Goal: Information Seeking & Learning: Compare options

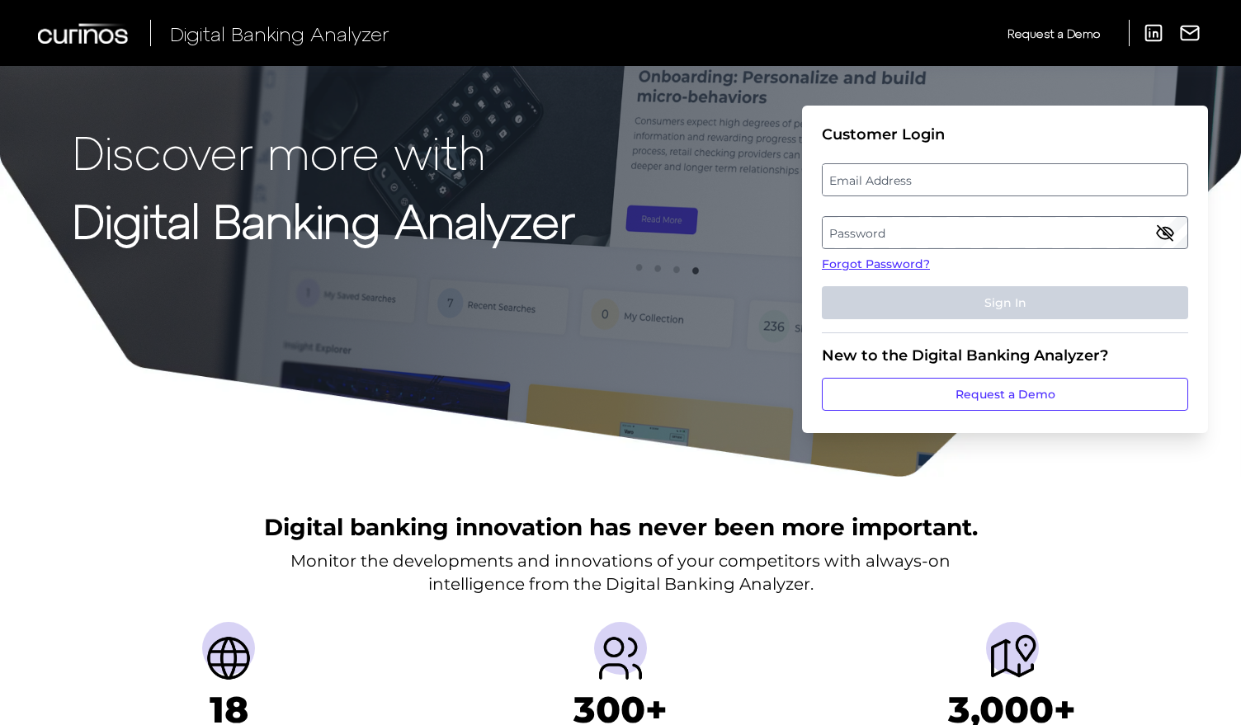
click at [907, 179] on label "Email Address" at bounding box center [1004, 180] width 364 height 30
click at [907, 179] on input "email" at bounding box center [1005, 179] width 366 height 33
type input "michael.brown2@ally.com"
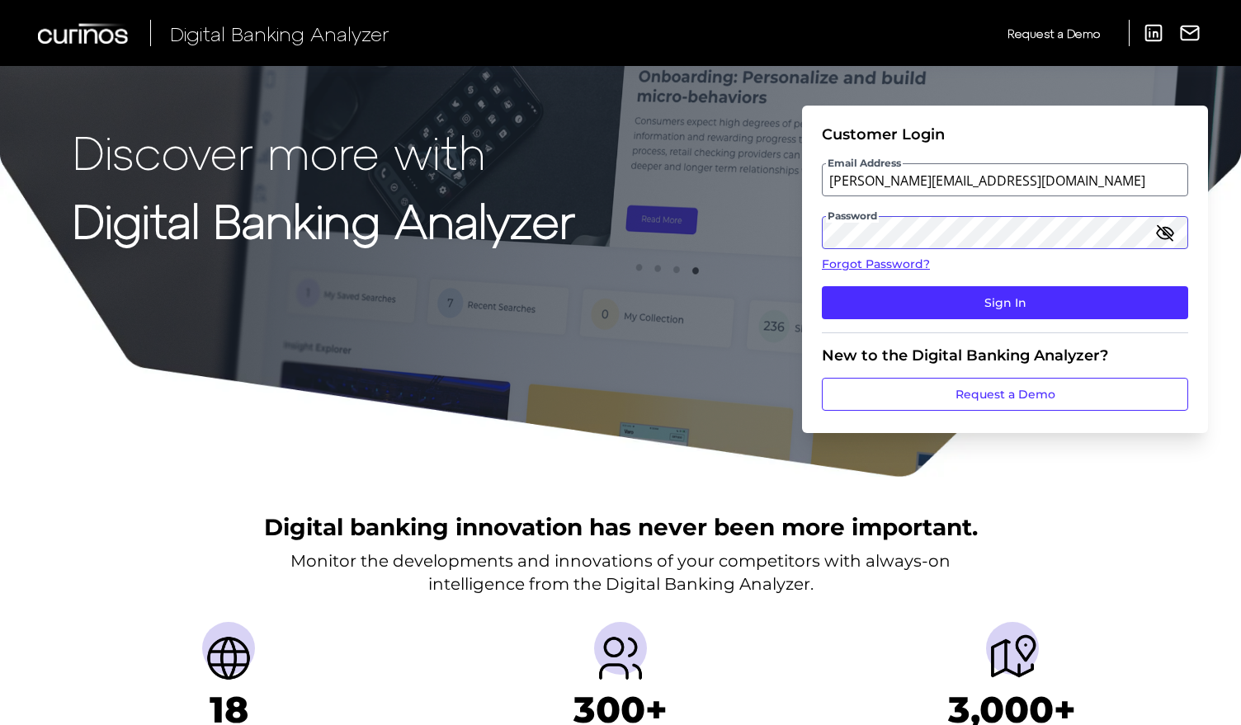
click at [822, 286] on button "Sign In" at bounding box center [1005, 302] width 366 height 33
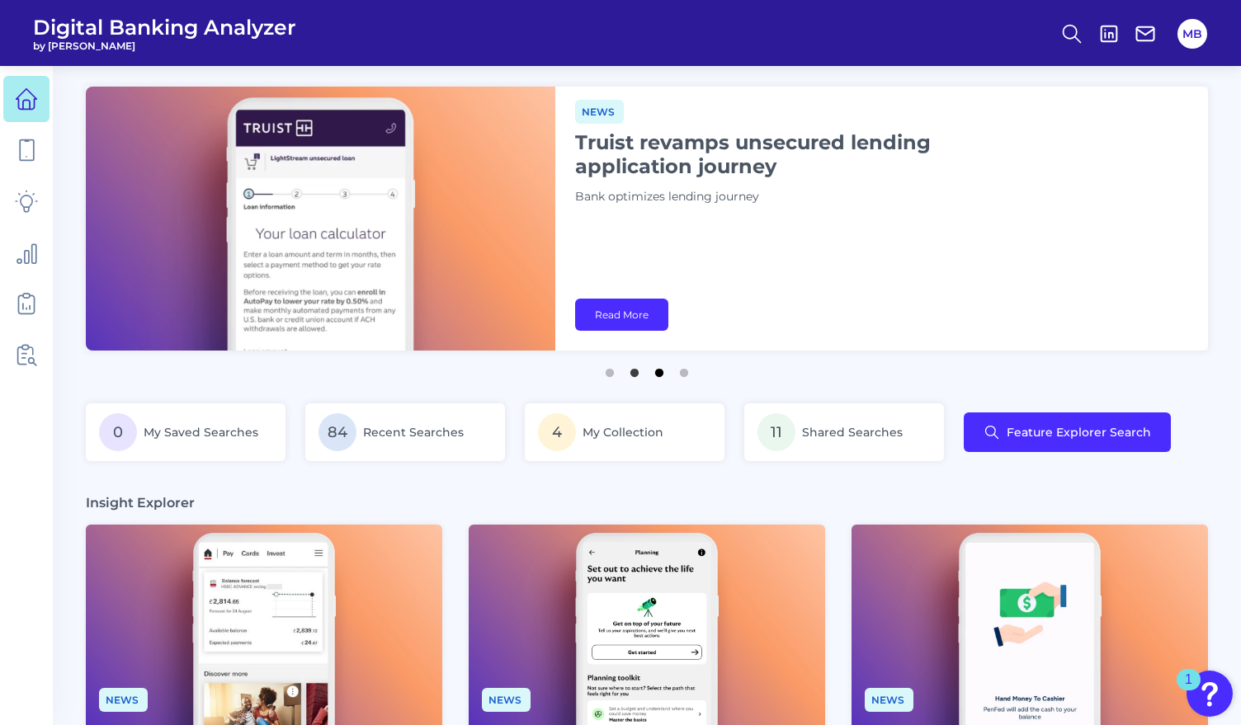
click at [654, 372] on button "3" at bounding box center [659, 368] width 16 height 16
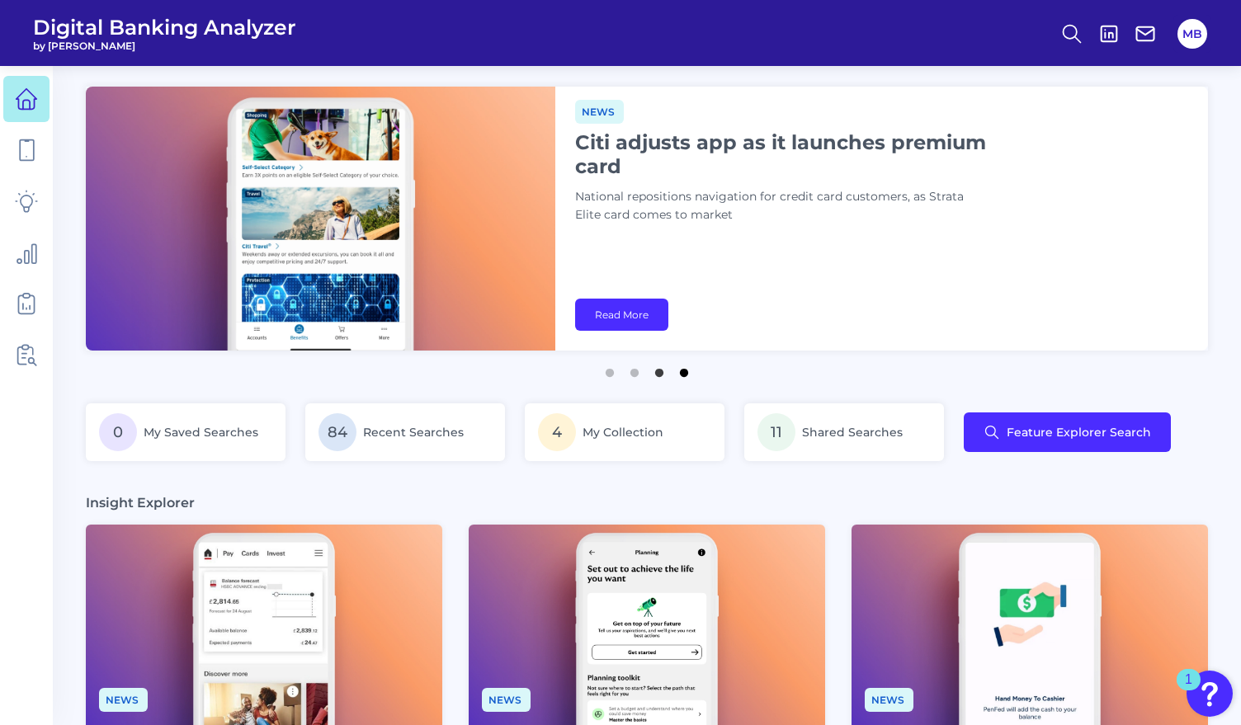
click at [684, 376] on button "4" at bounding box center [684, 368] width 16 height 16
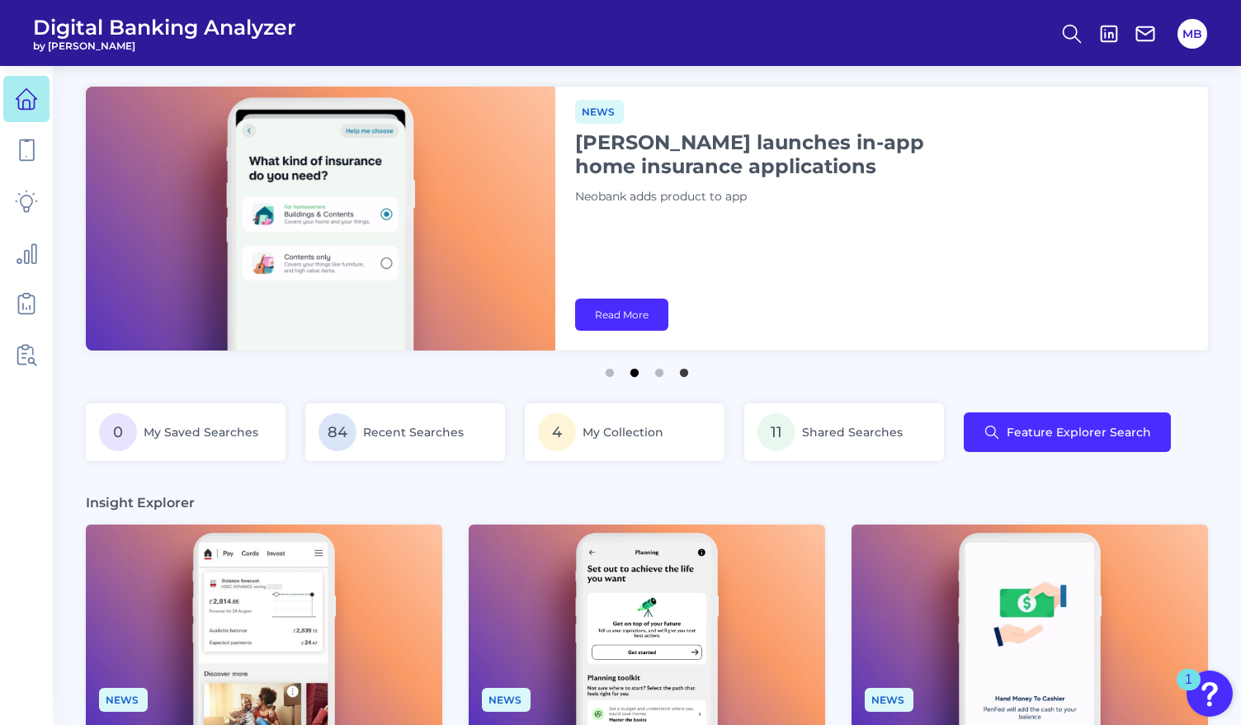
click at [632, 375] on button "2" at bounding box center [634, 368] width 16 height 16
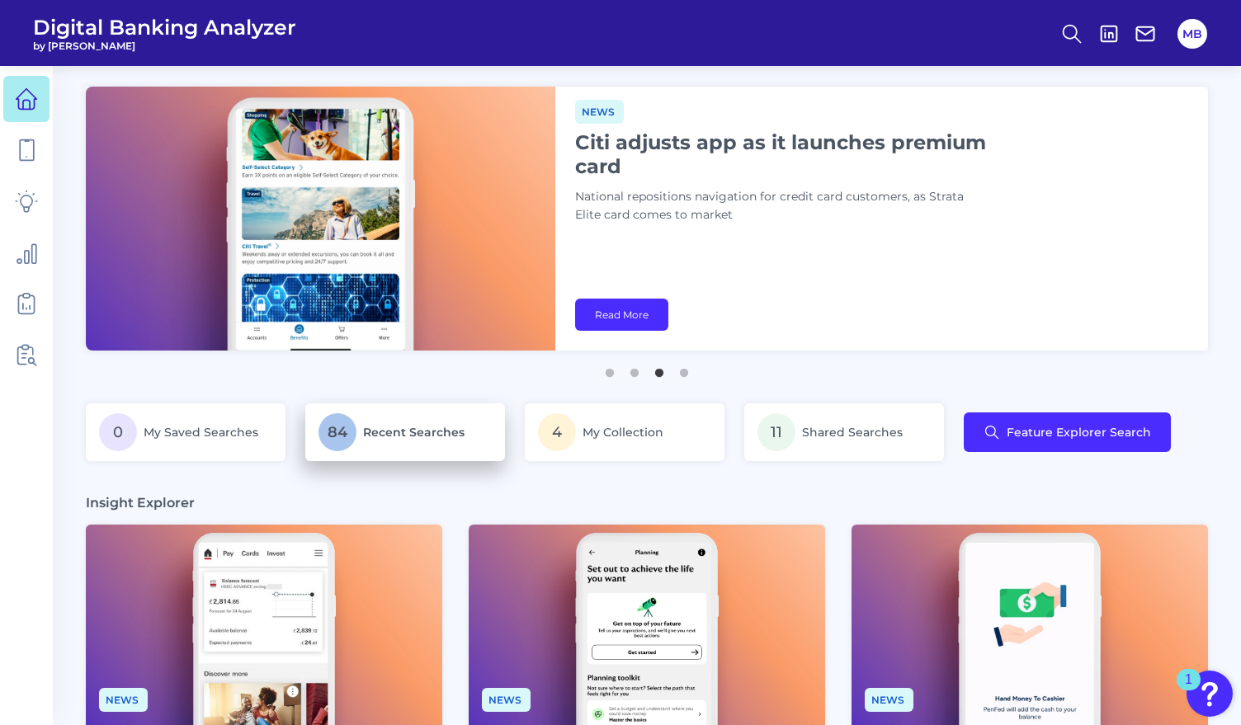
click at [389, 437] on span "Recent Searches" at bounding box center [413, 432] width 101 height 15
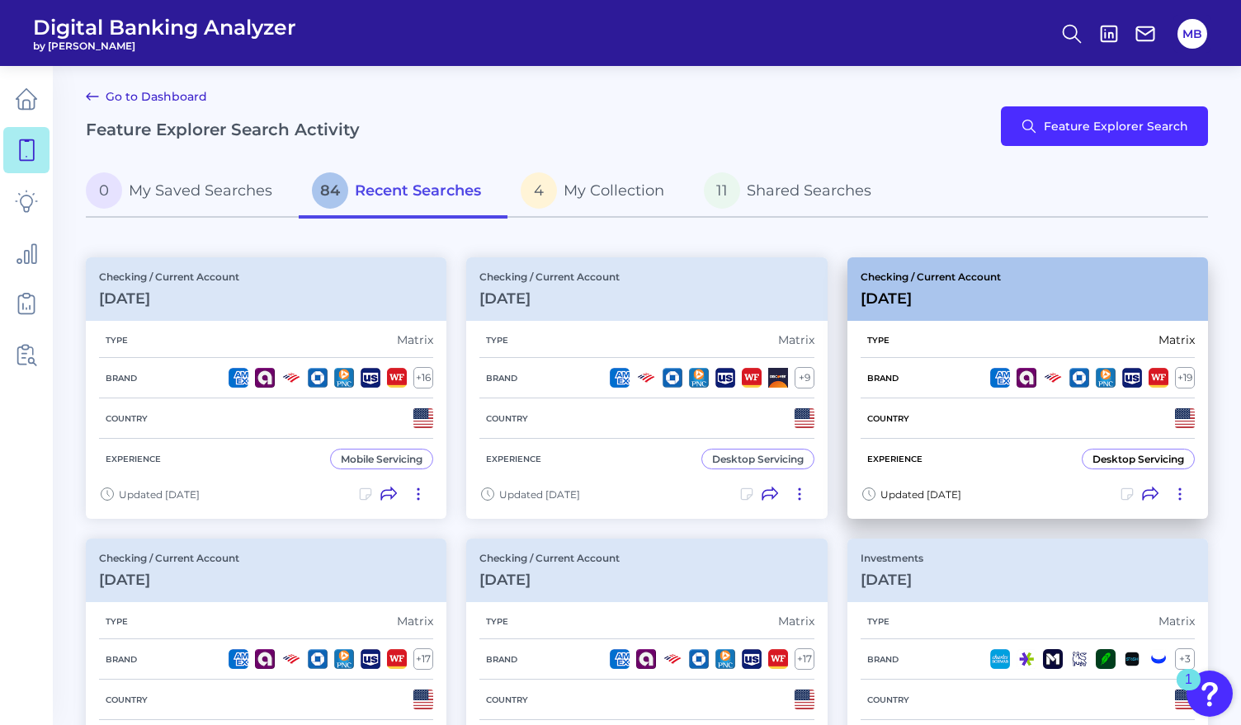
click at [938, 381] on div "Brand + 19" at bounding box center [1027, 378] width 334 height 40
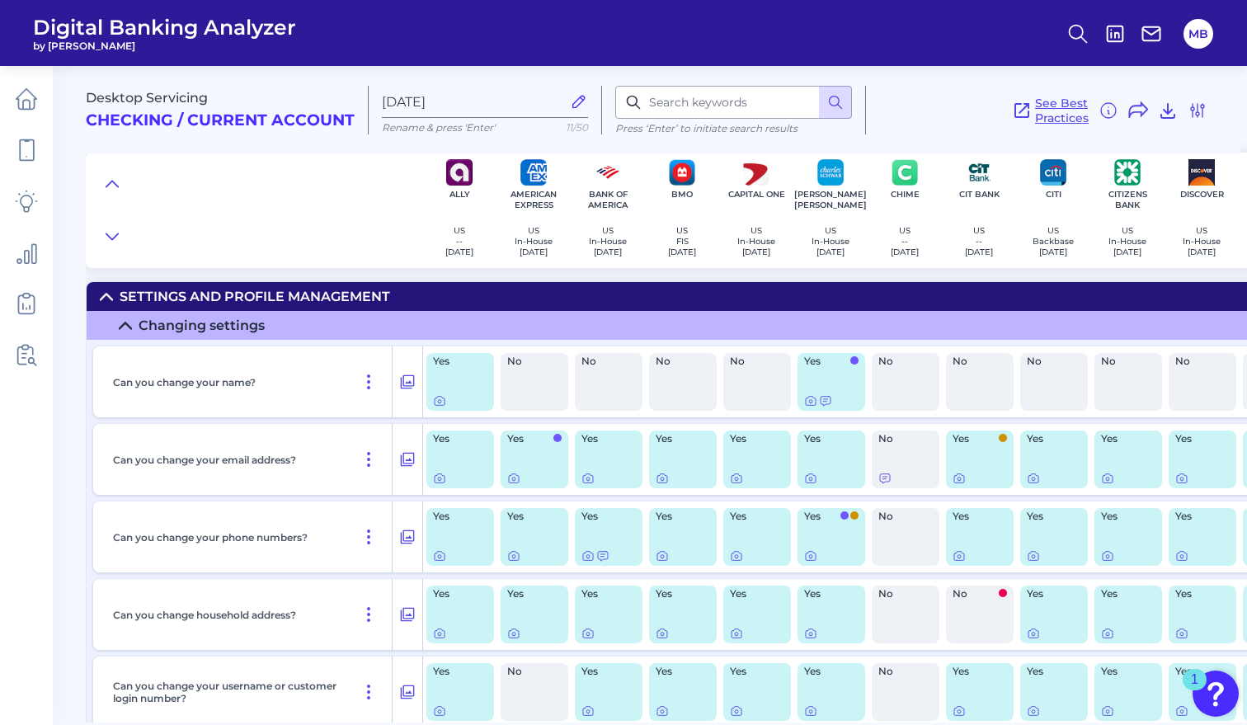
click at [1055, 115] on span "See Best Practices" at bounding box center [1062, 111] width 54 height 30
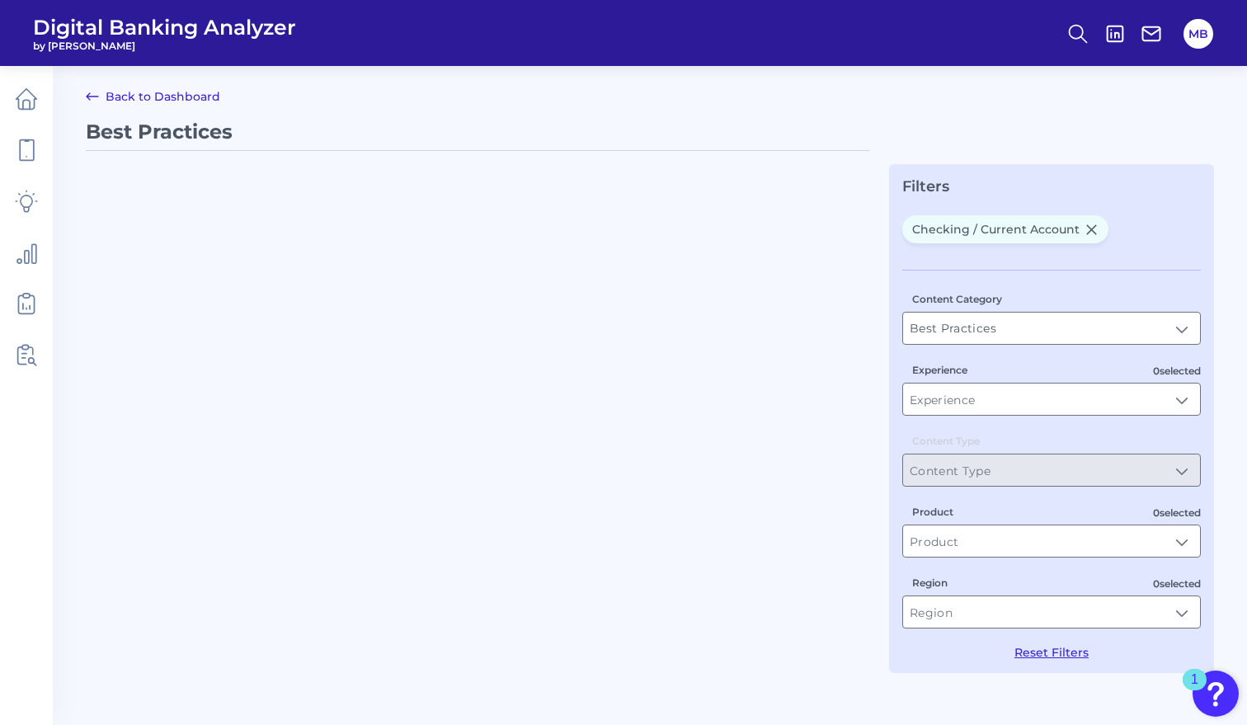
type input "Checking / Current Account"
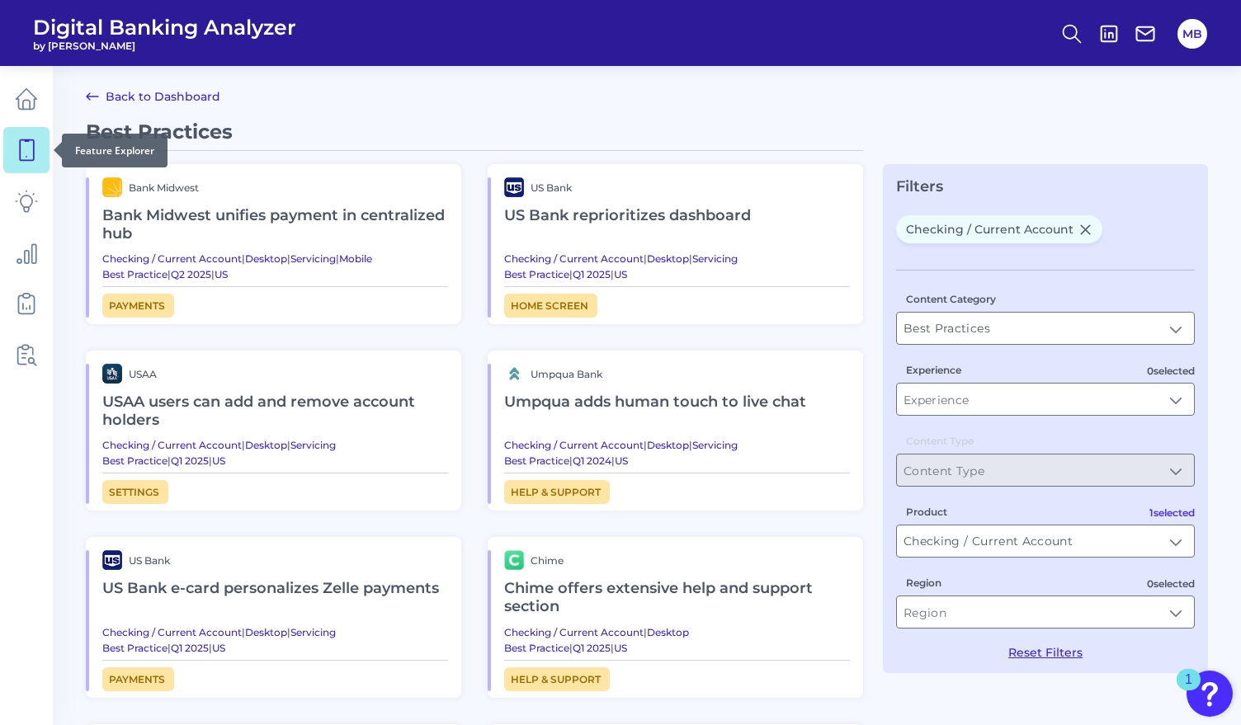
click at [30, 147] on icon at bounding box center [26, 150] width 23 height 23
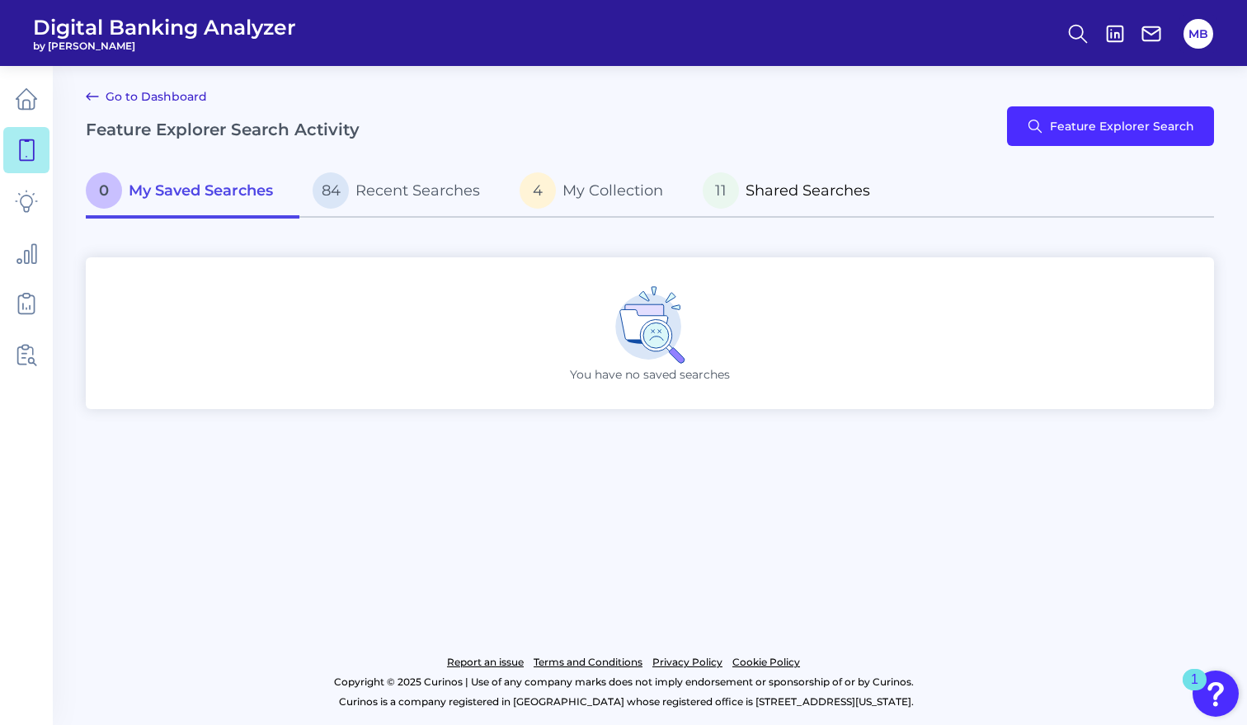
click at [795, 189] on span "Shared Searches" at bounding box center [808, 190] width 125 height 18
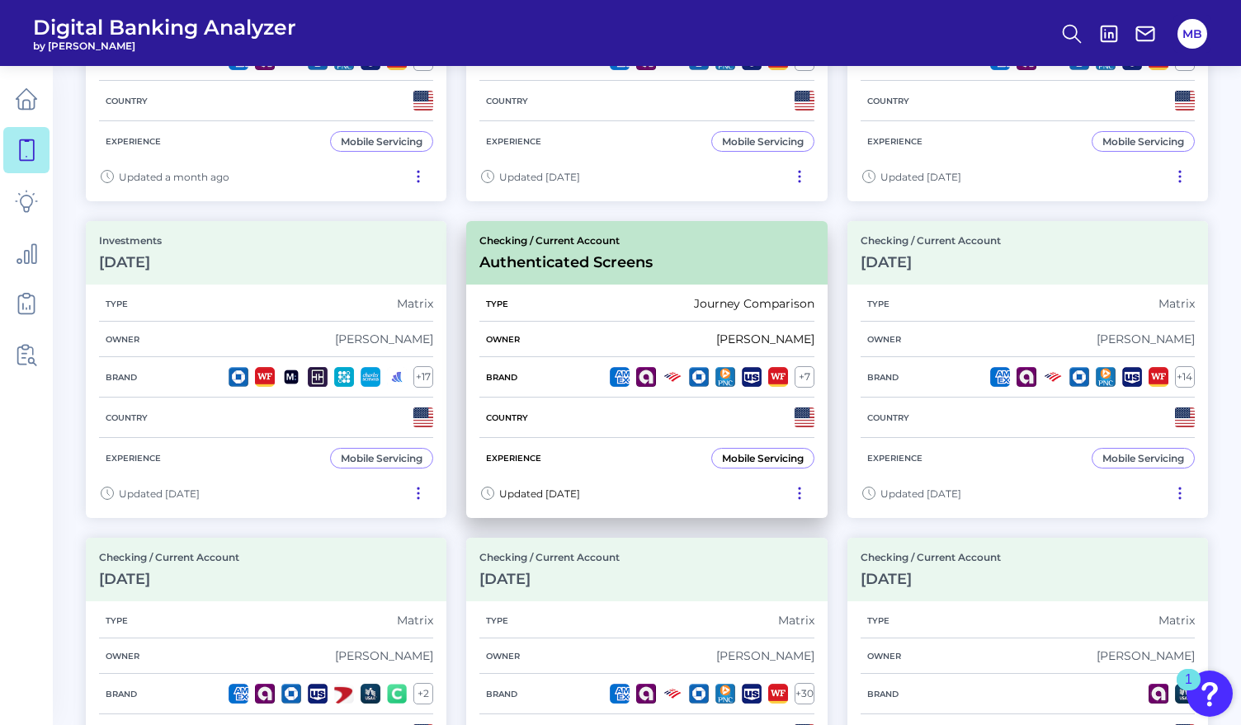
scroll to position [412, 0]
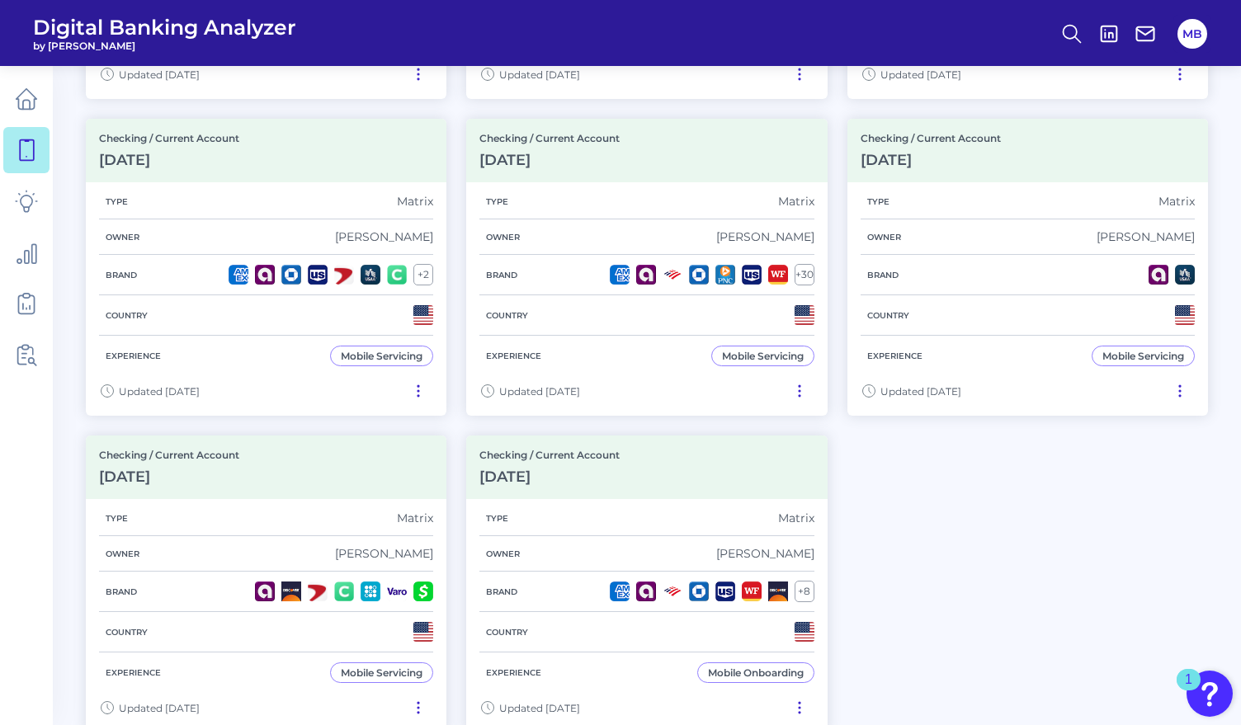
click at [950, 524] on div "Checking / Current Account Jul 11 2025 Type Matrix Owner Sharla Collins Brand +…" at bounding box center [647, 108] width 1122 height 1267
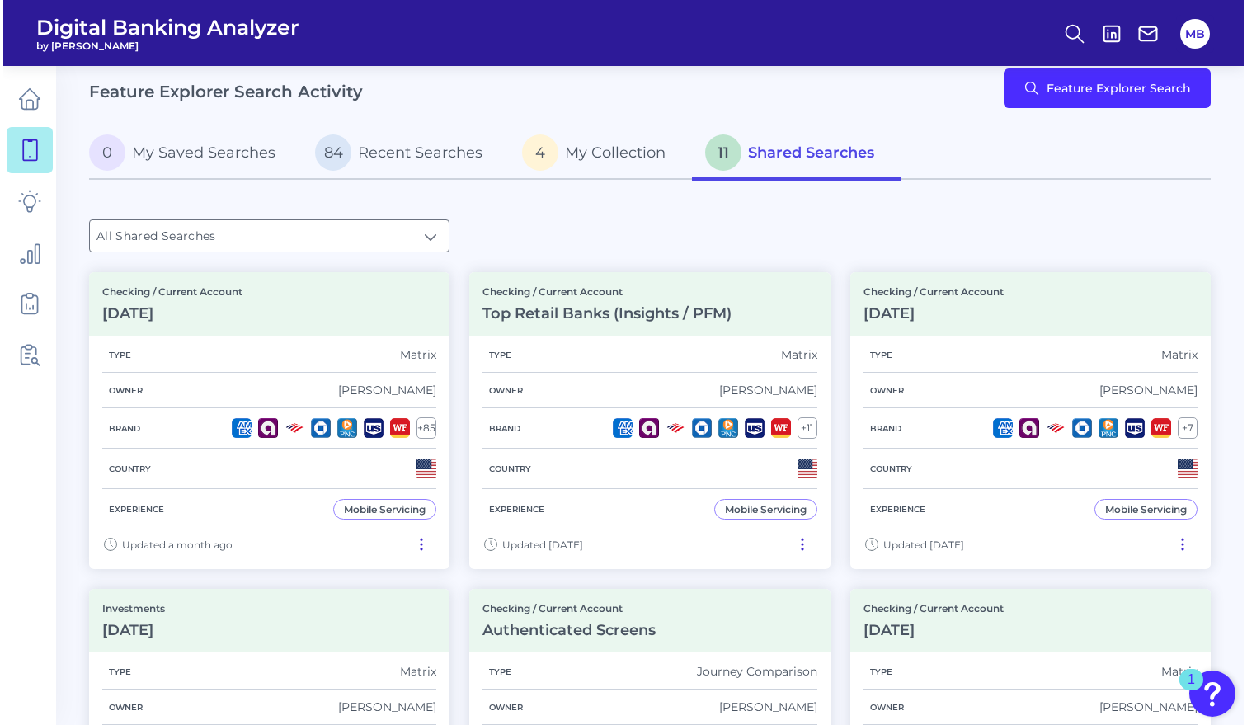
scroll to position [0, 0]
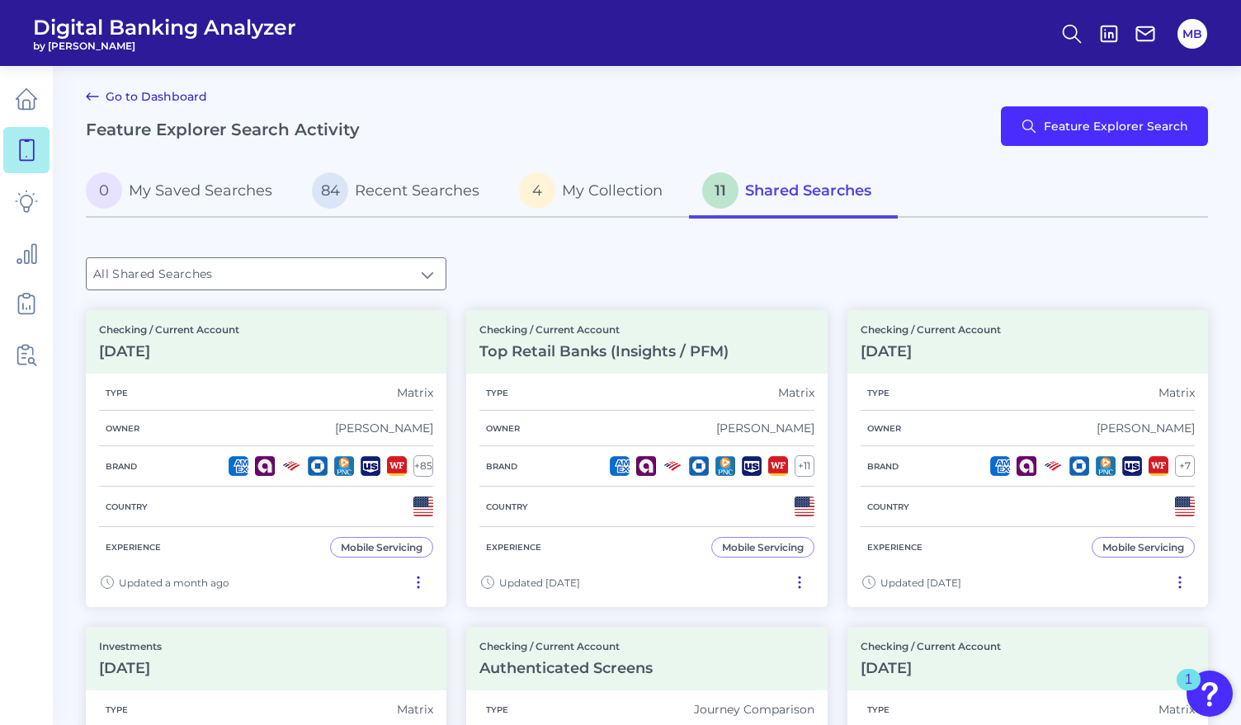
click at [982, 242] on div "0 My Saved Searches 84 Recent Searches 4 My Collection 11 Shared Searches All S…" at bounding box center [647, 228] width 1122 height 125
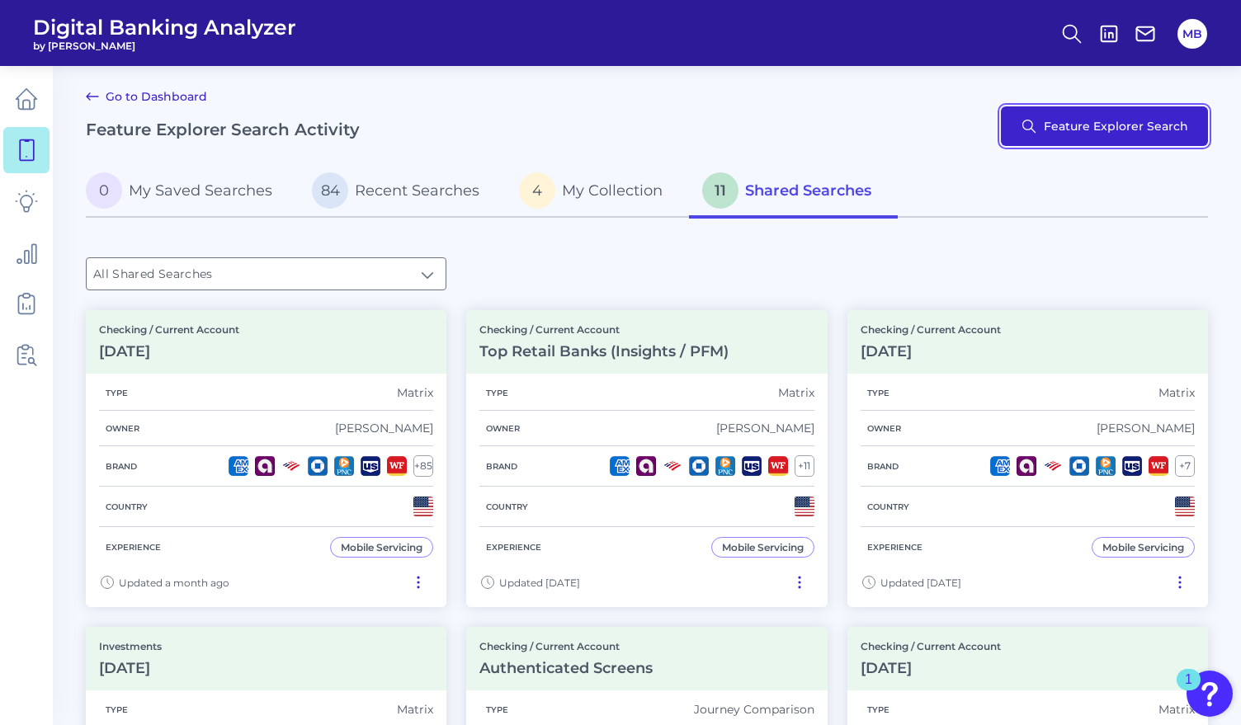
click at [1104, 128] on button "Feature Explorer Search" at bounding box center [1104, 126] width 207 height 40
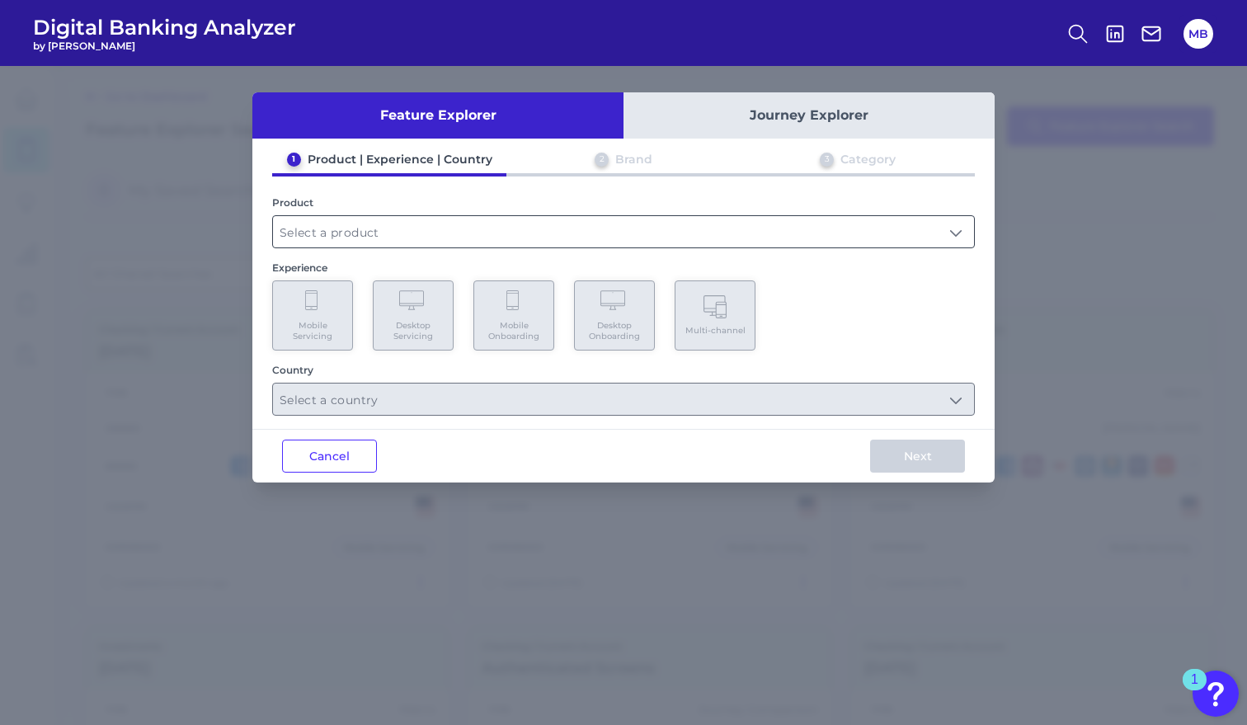
click at [367, 229] on input "text" at bounding box center [623, 231] width 701 height 31
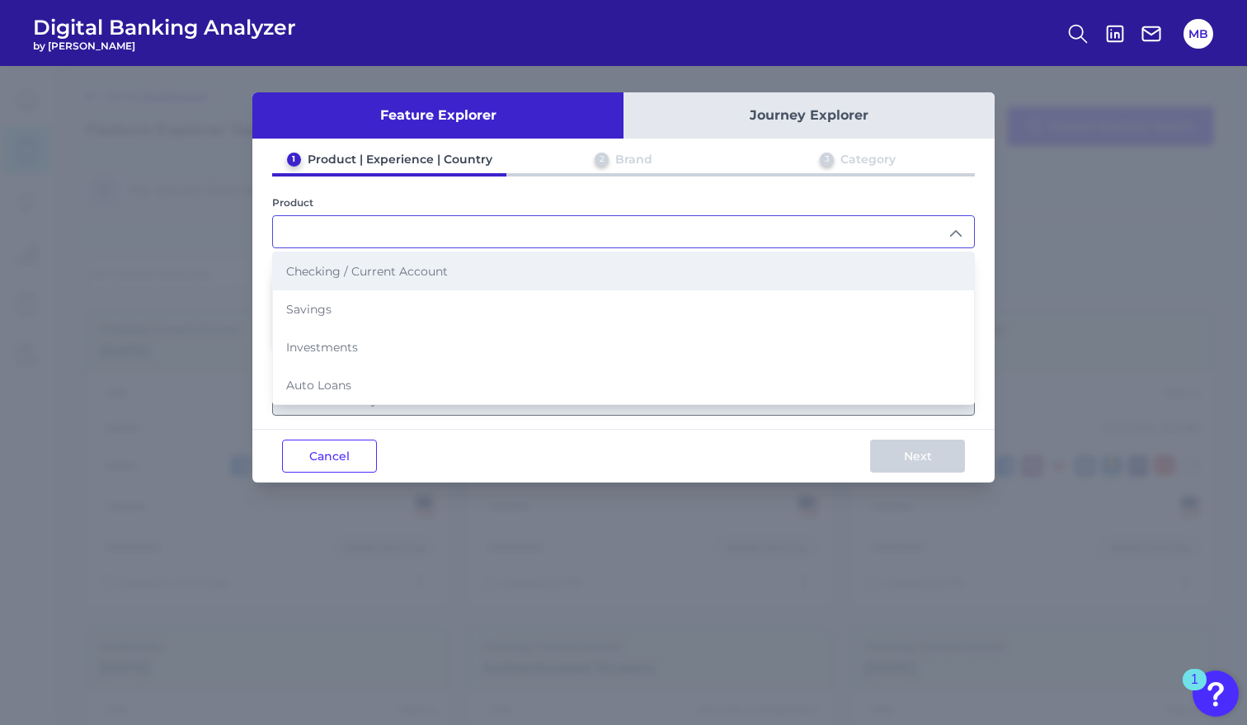
click at [346, 275] on span "Checking / Current Account" at bounding box center [367, 271] width 162 height 15
type input "Checking / Current Account"
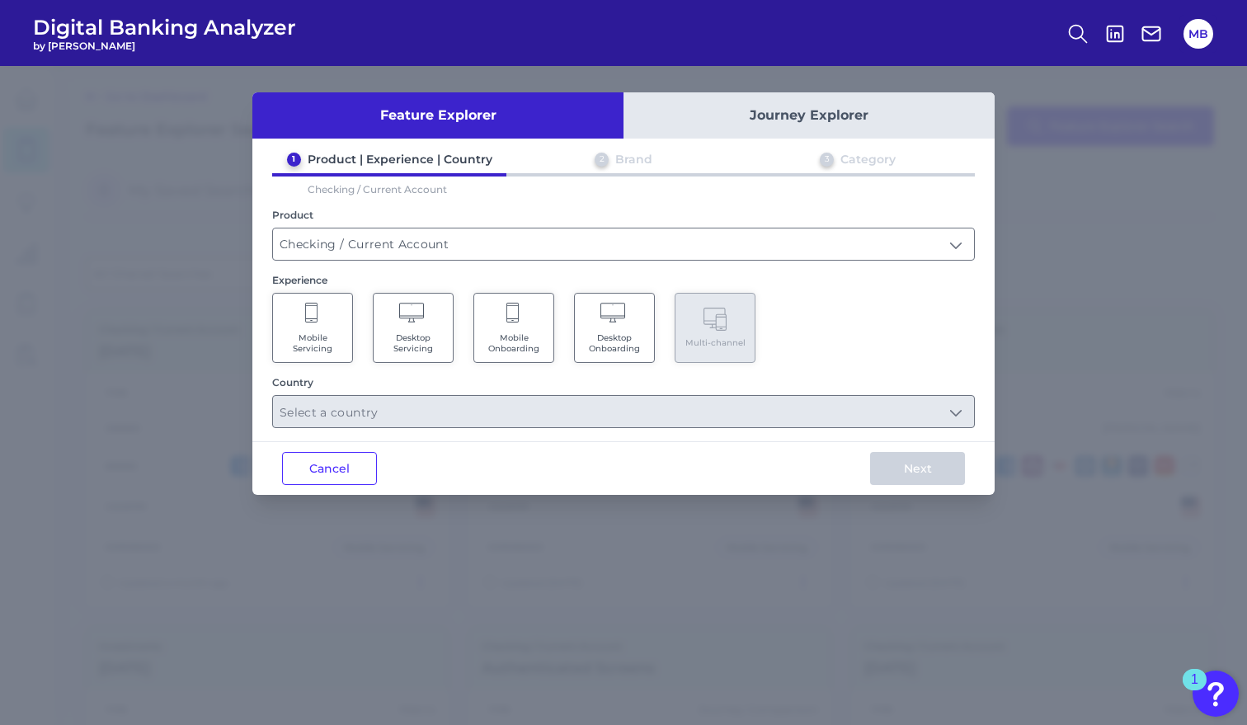
click at [398, 324] on Servicing "Desktop Servicing" at bounding box center [413, 328] width 81 height 70
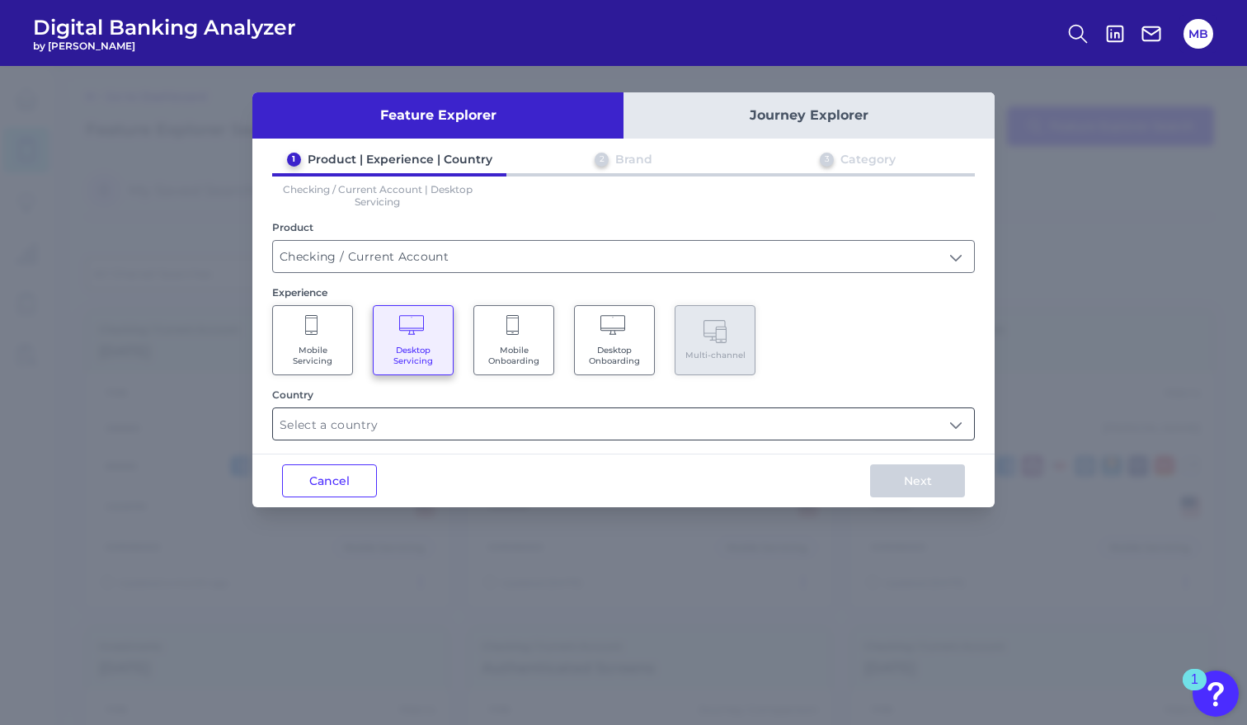
click at [407, 434] on input "text" at bounding box center [623, 423] width 701 height 31
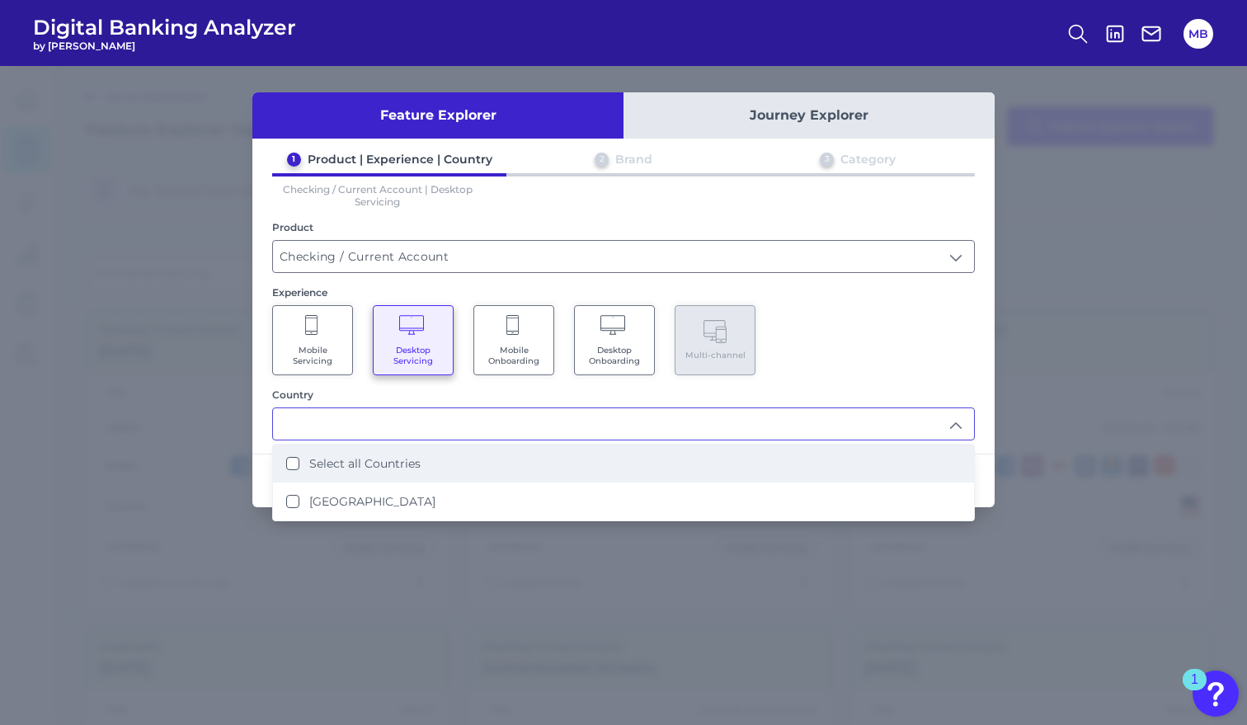
click at [311, 467] on label "Select all Countries" at bounding box center [364, 463] width 111 height 15
type input "Select all Countries"
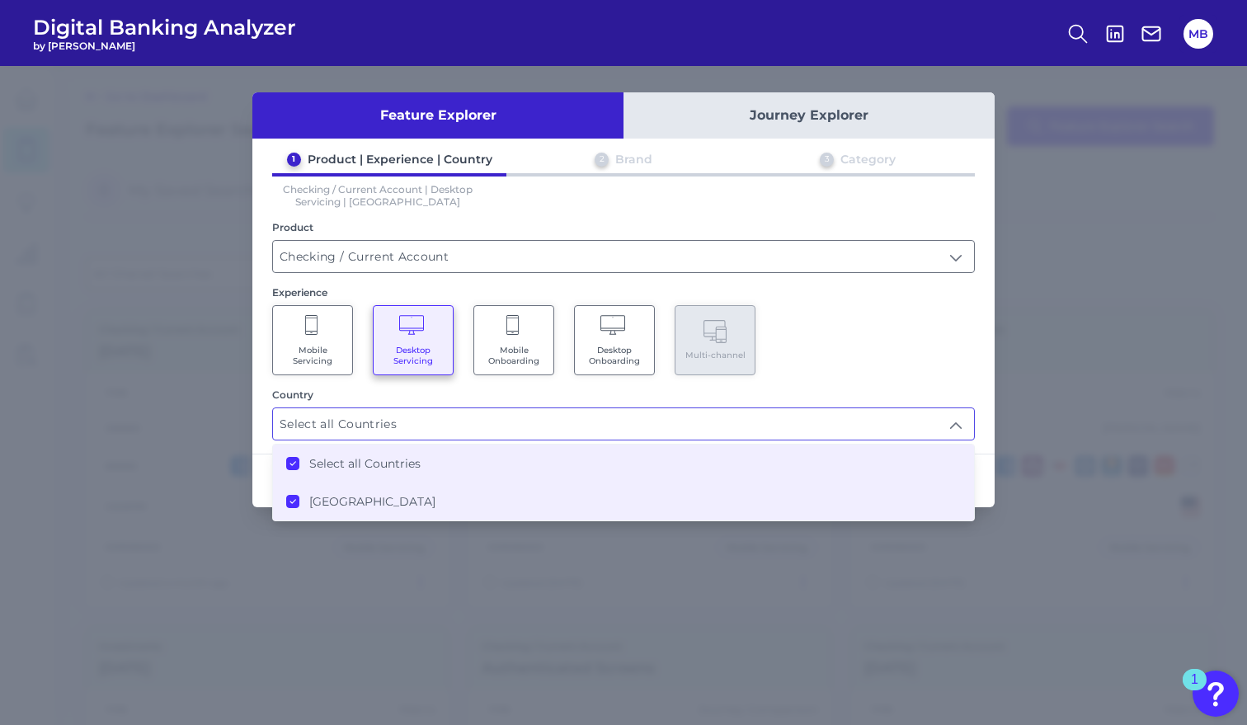
scroll to position [1, 0]
click at [843, 348] on div "Mobile Servicing Desktop Servicing Mobile Onboarding Desktop Onboarding Multi-c…" at bounding box center [623, 340] width 703 height 70
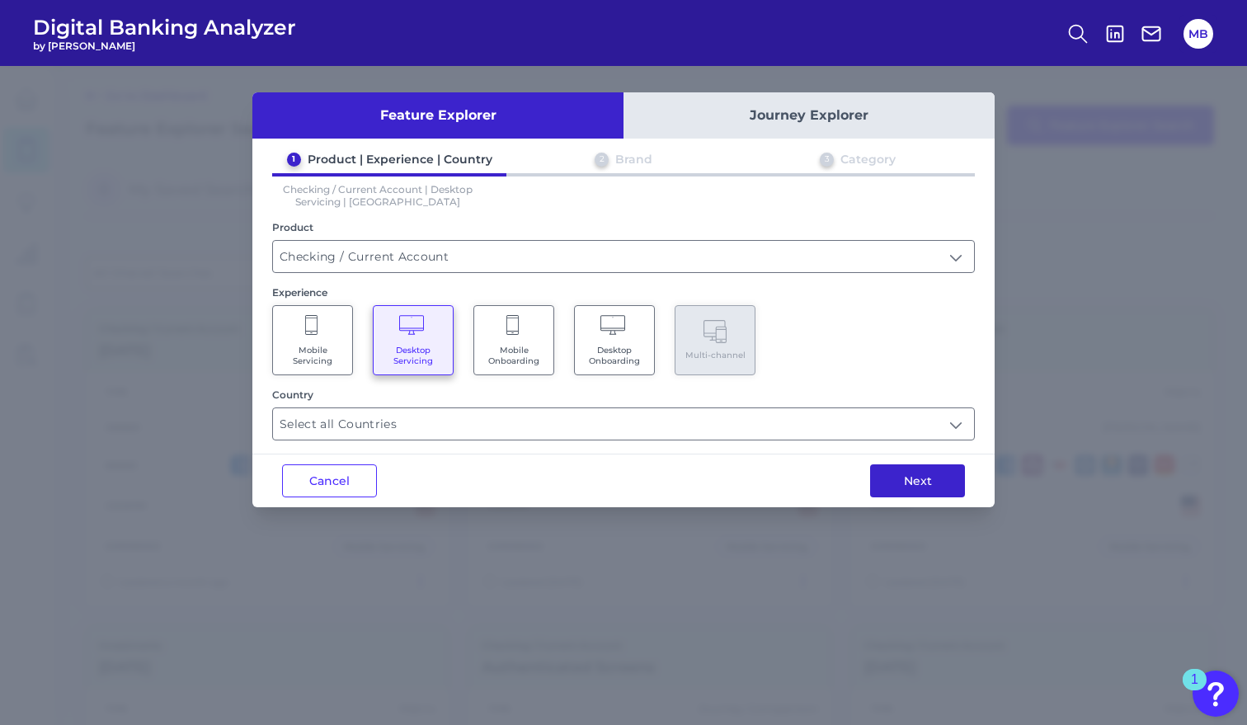
click at [927, 479] on button "Next" at bounding box center [917, 480] width 95 height 33
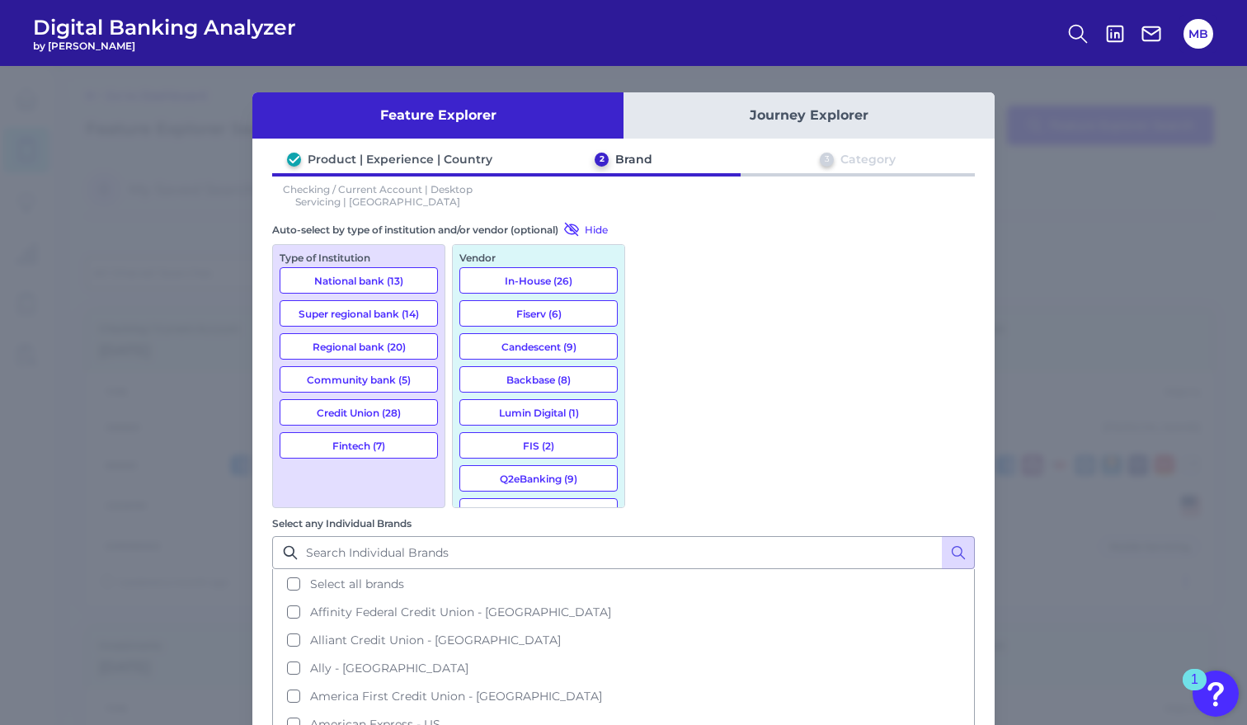
click at [387, 276] on button "National bank (13)" at bounding box center [359, 280] width 158 height 26
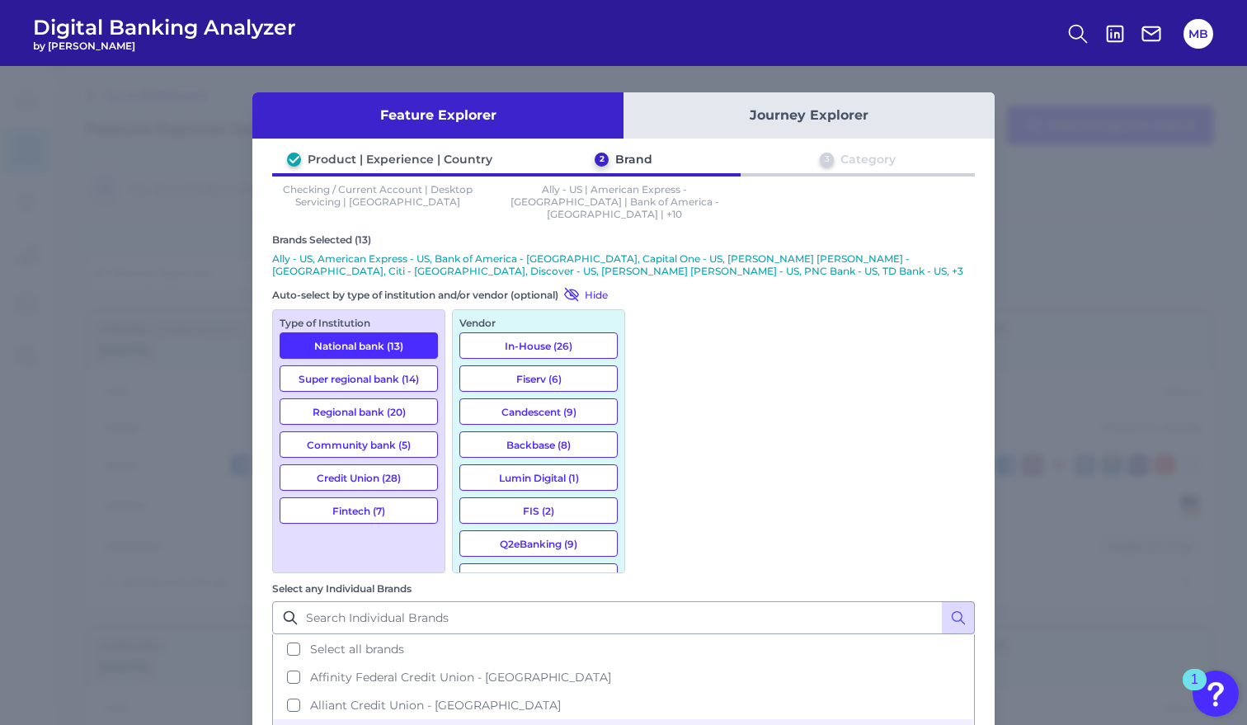
click at [356, 499] on button "Fintech (7)" at bounding box center [359, 510] width 158 height 26
drag, startPoint x: 624, startPoint y: 367, endPoint x: 624, endPoint y: 442, distance: 75.1
click at [624, 442] on div "Vendor In-House (26) Fiserv (6) Candescent (9) Backbase (8) Lumin Digital (1) F…" at bounding box center [538, 441] width 173 height 264
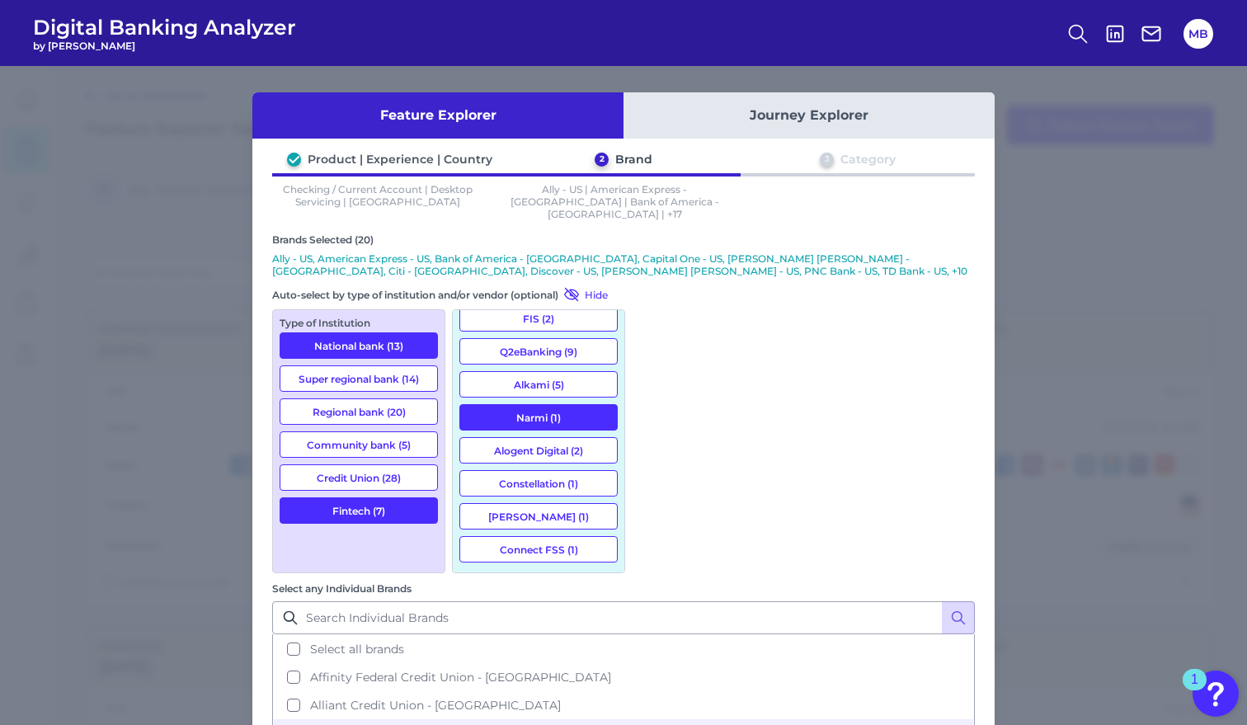
scroll to position [0, 0]
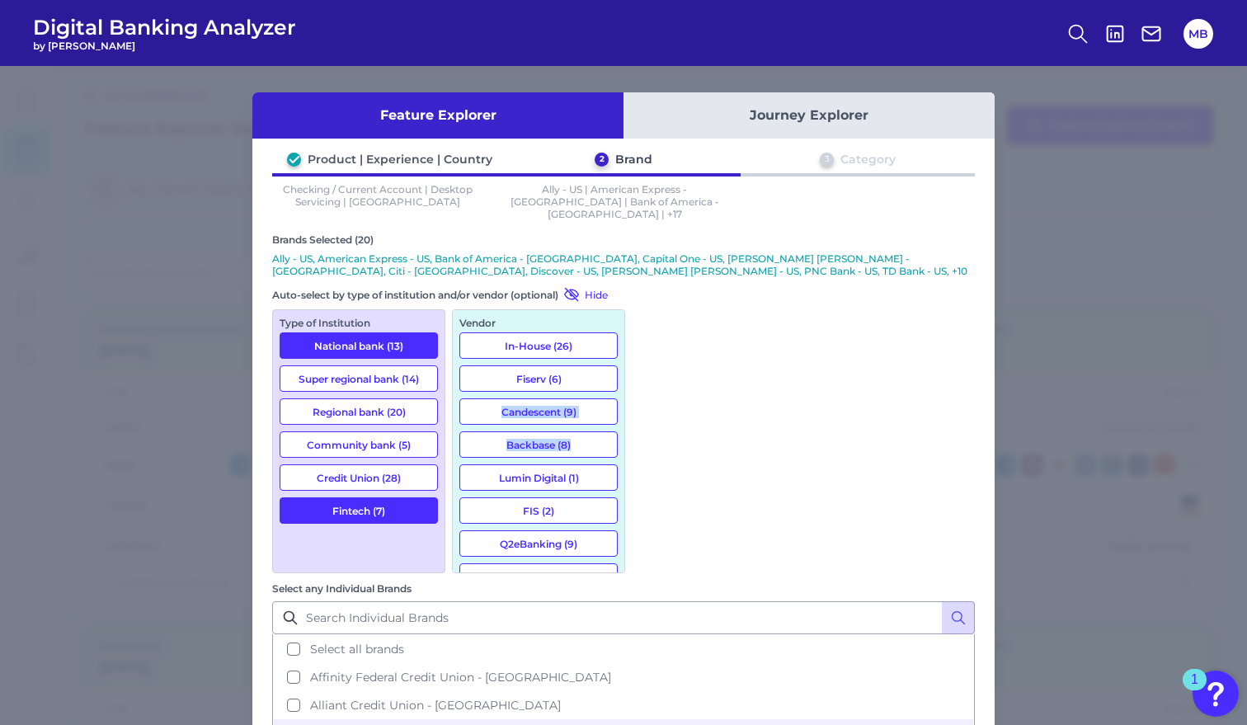
click at [356, 369] on button "Super regional bank (14)" at bounding box center [359, 378] width 158 height 26
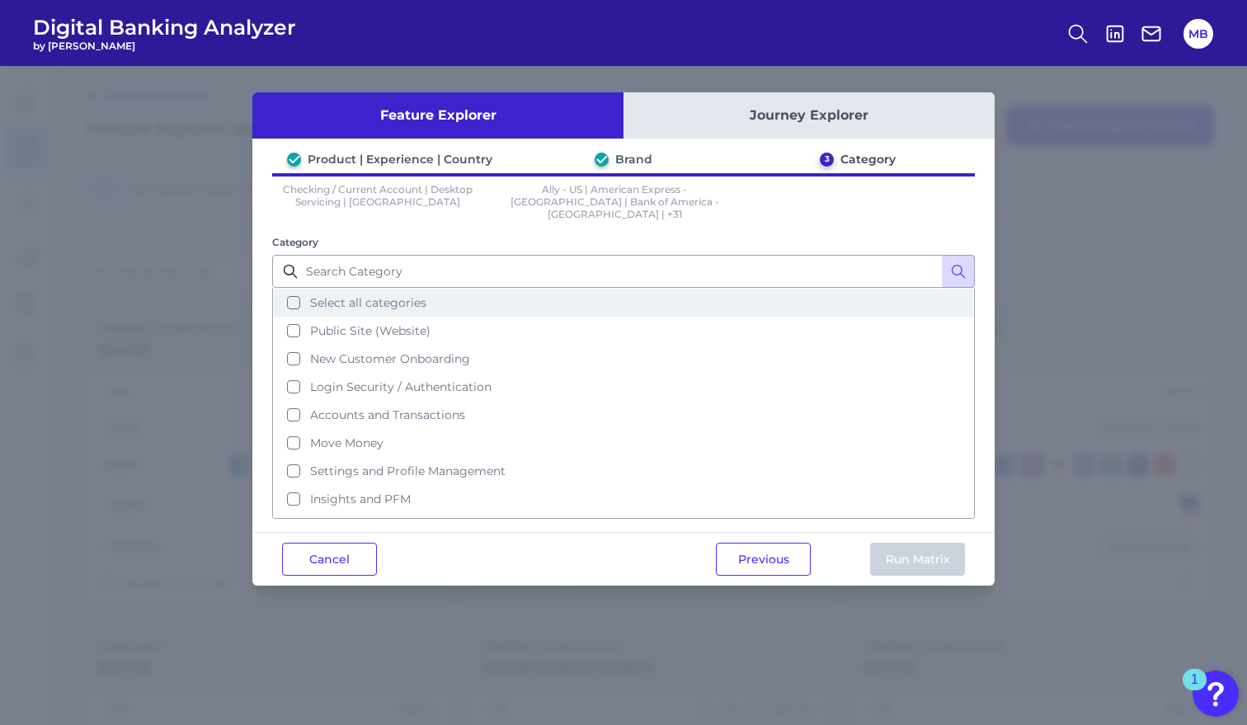
click at [293, 290] on button "Select all categories" at bounding box center [623, 303] width 699 height 28
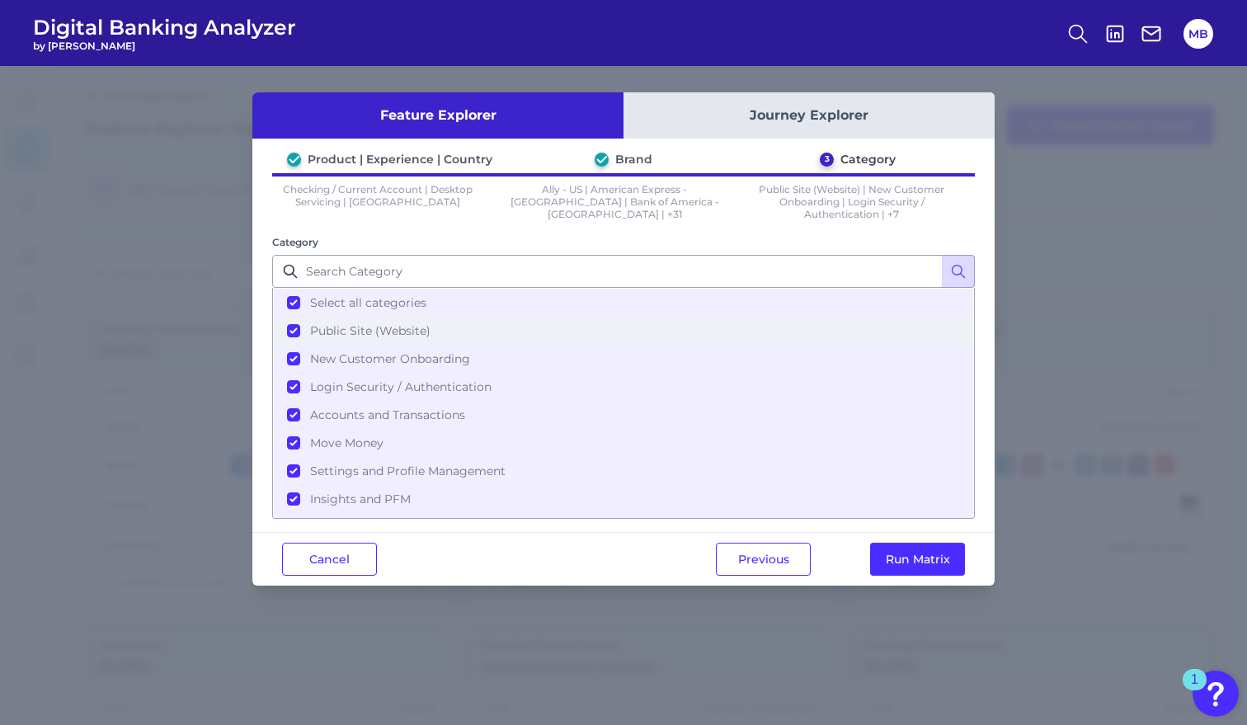
click at [290, 332] on button "Public Site (Website)" at bounding box center [623, 331] width 699 height 28
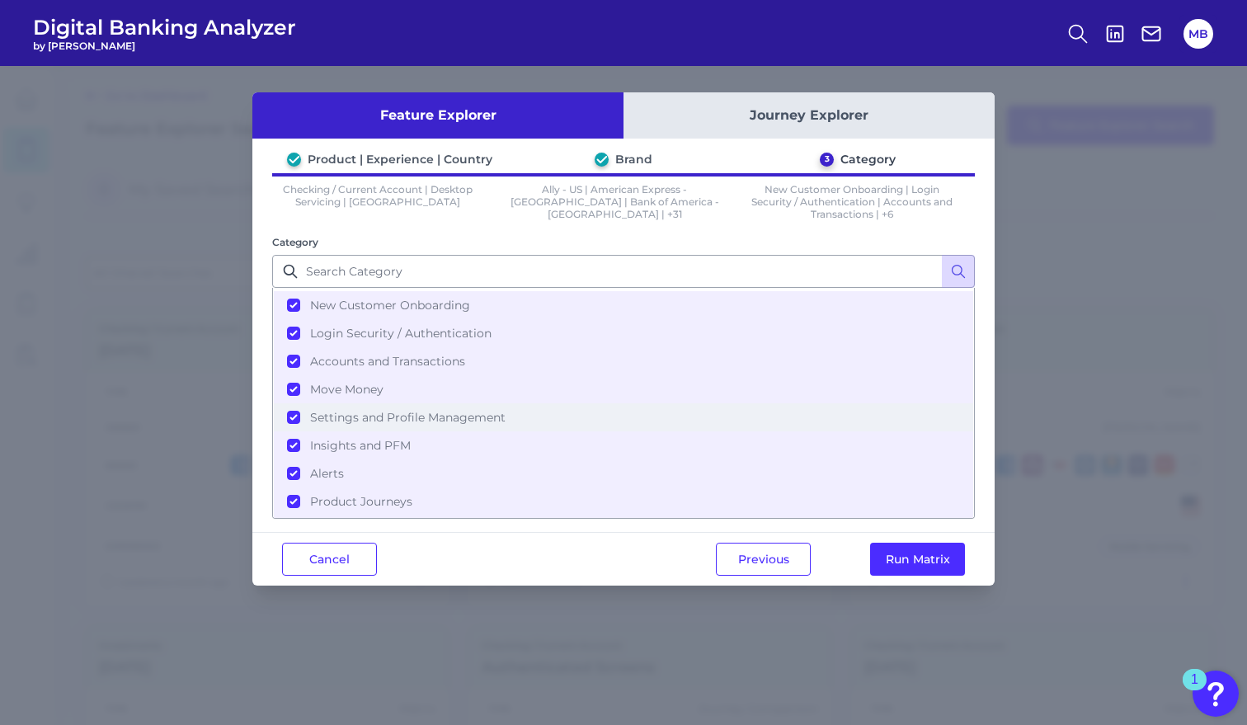
scroll to position [80, 0]
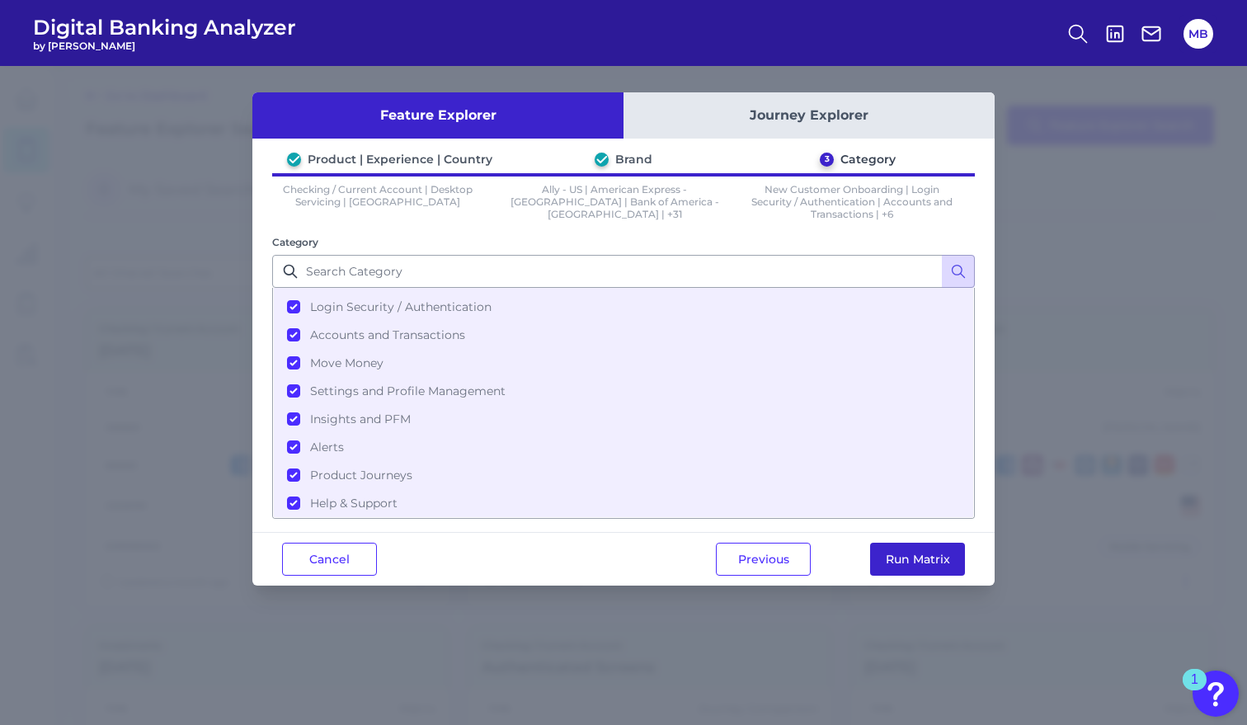
click at [914, 555] on button "Run Matrix" at bounding box center [917, 559] width 95 height 33
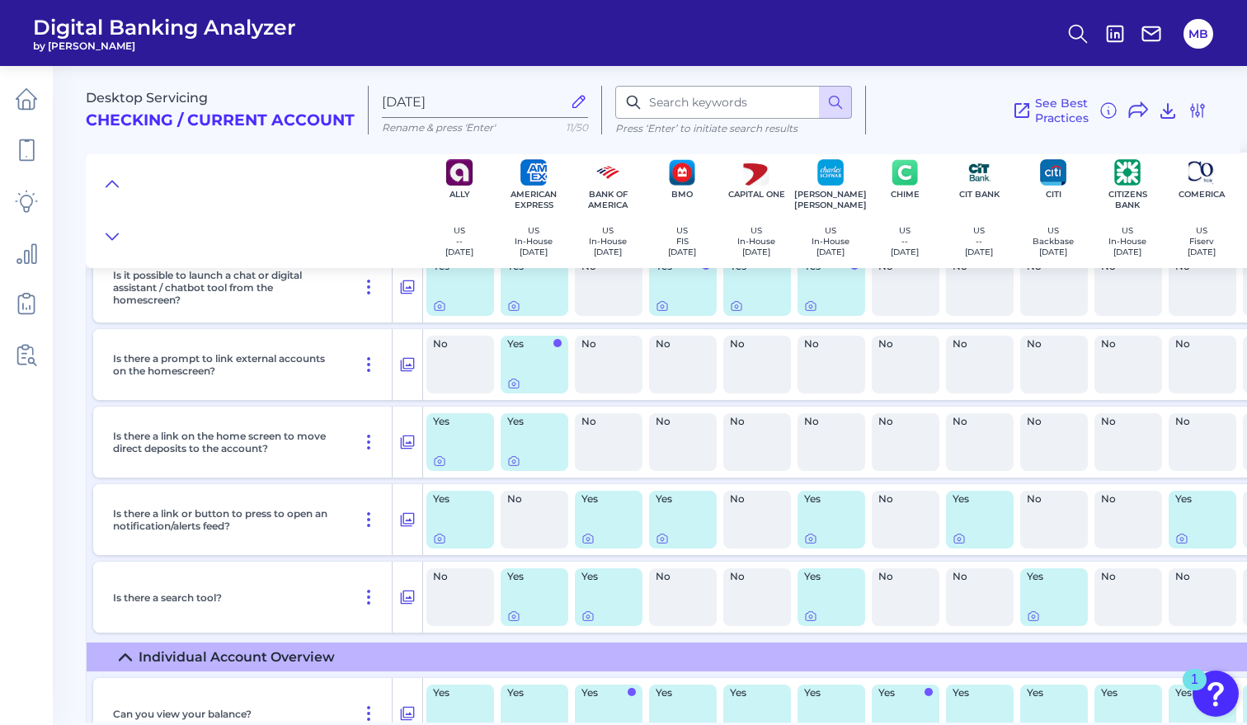
scroll to position [2310, 0]
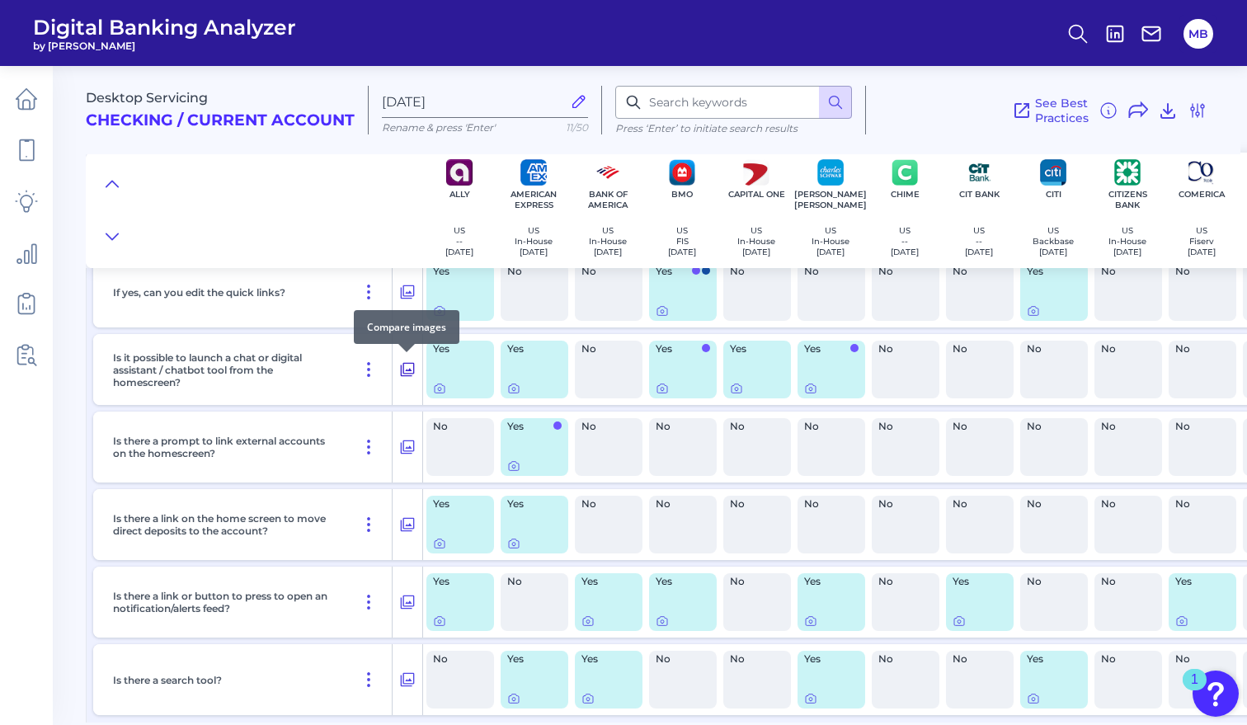
click at [409, 367] on icon at bounding box center [407, 370] width 16 height 20
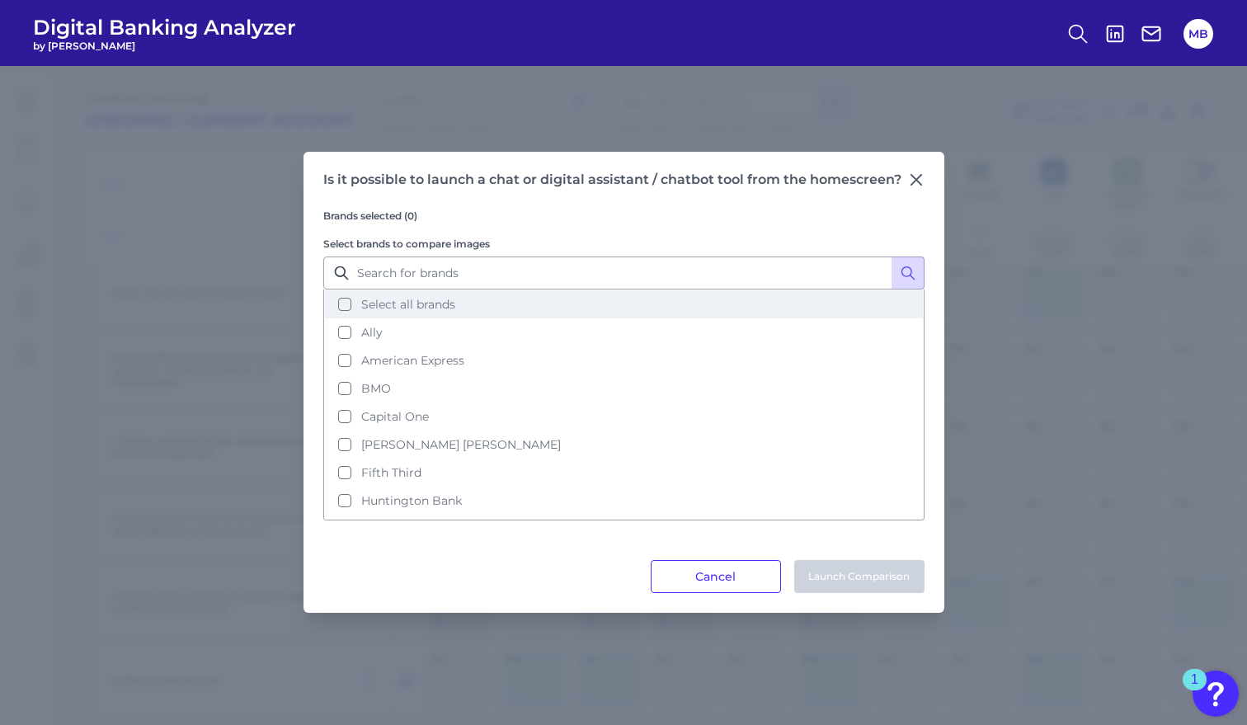
click at [345, 305] on button "Select all brands" at bounding box center [624, 304] width 598 height 28
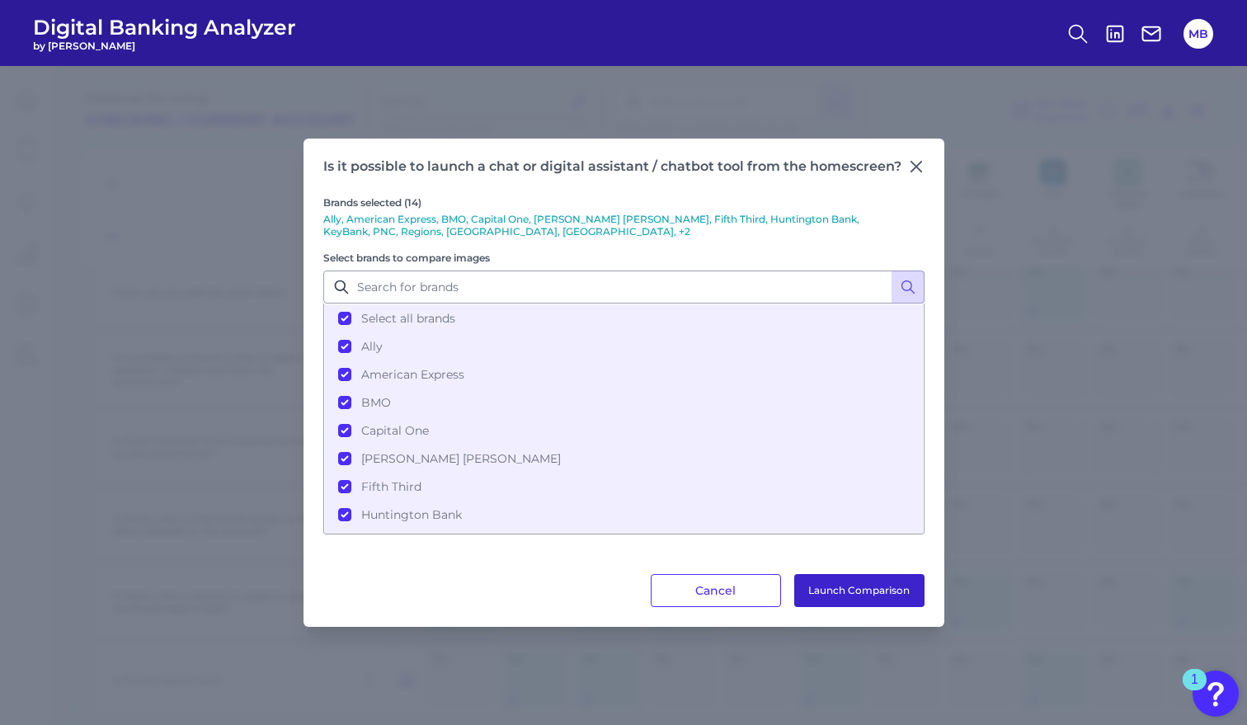
click at [866, 592] on button "Launch Comparison" at bounding box center [859, 590] width 130 height 33
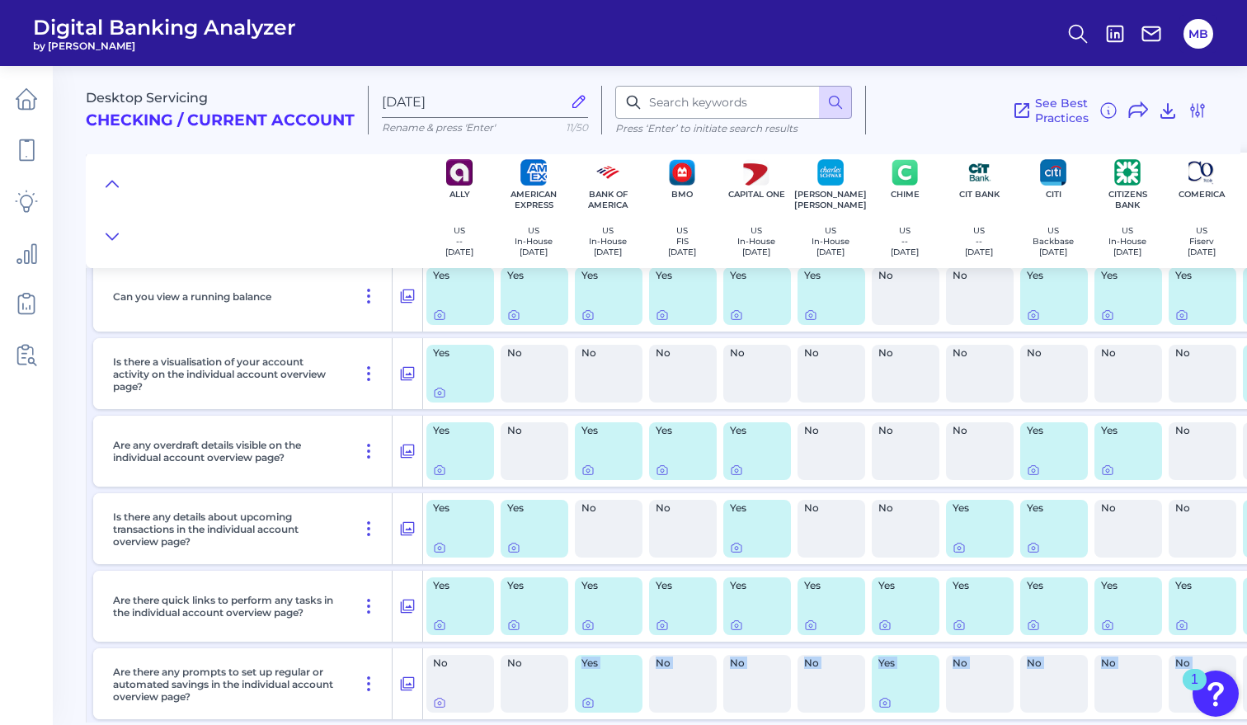
scroll to position [3086, 0]
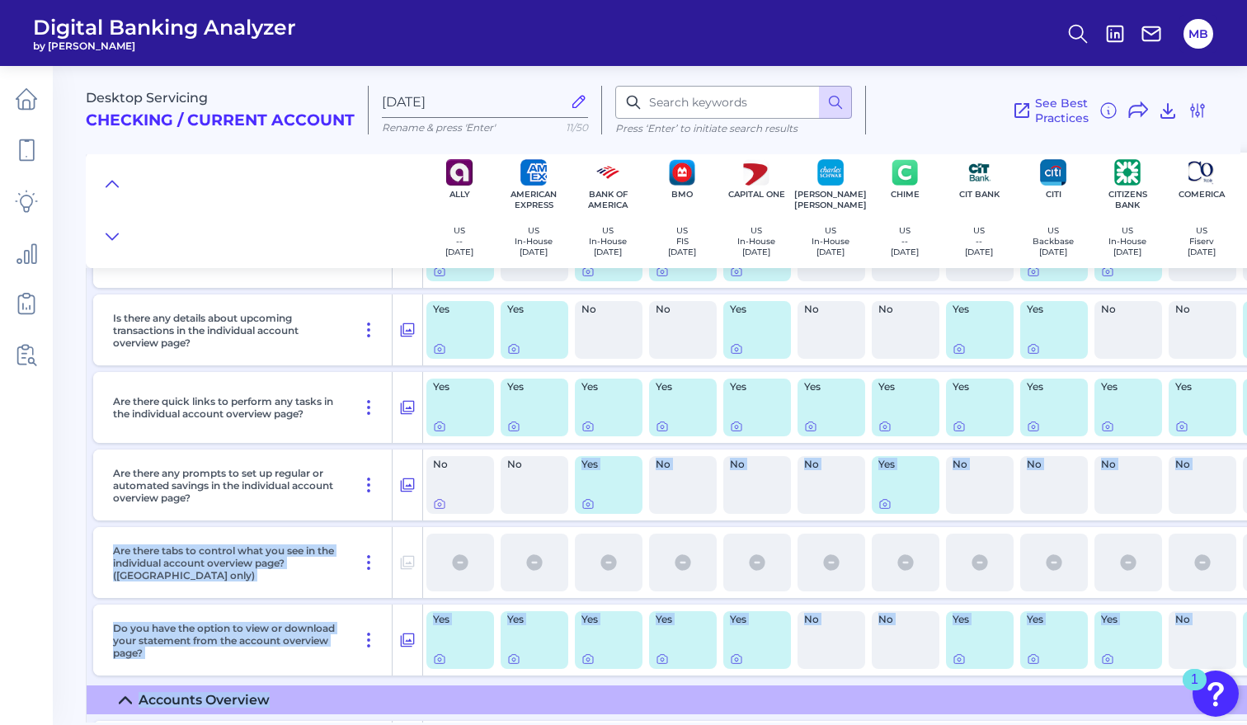
drag, startPoint x: 539, startPoint y: 715, endPoint x: 564, endPoint y: 722, distance: 25.6
click at [564, 722] on div "Desktop Servicing Checking / Current Account Aug 21 2025 Rename & press 'Enter'…" at bounding box center [666, 388] width 1161 height 669
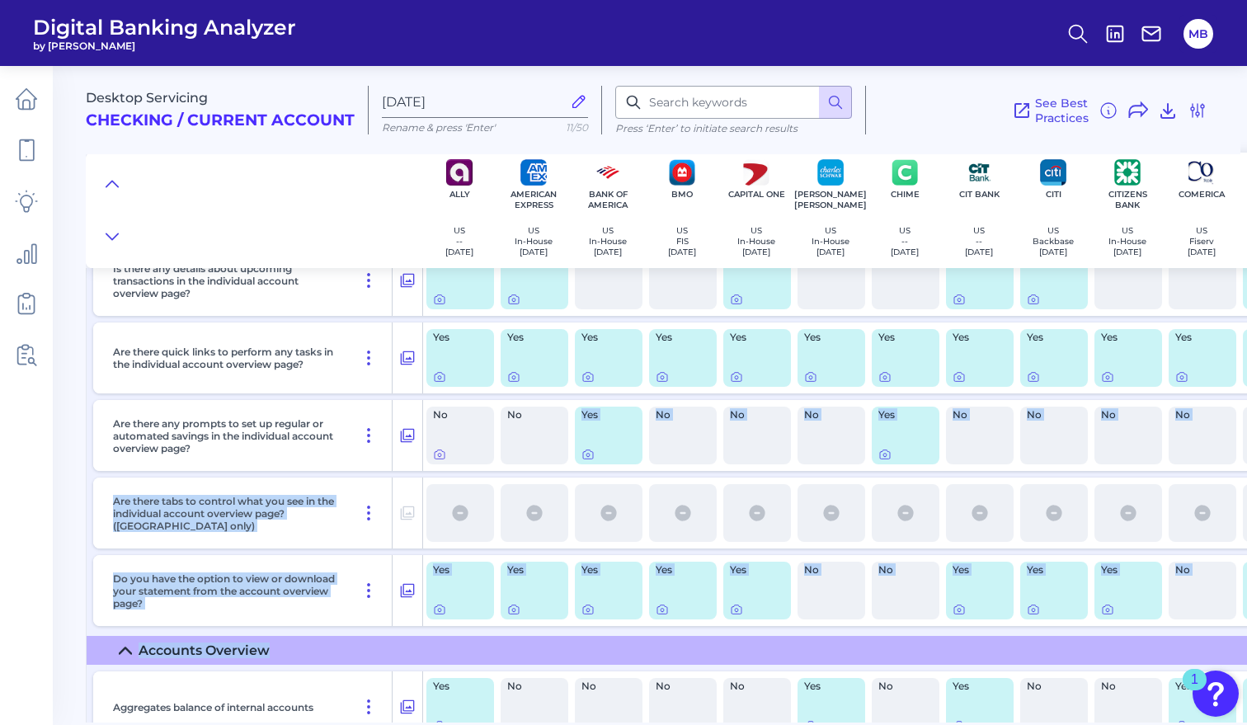
scroll to position [3168, 0]
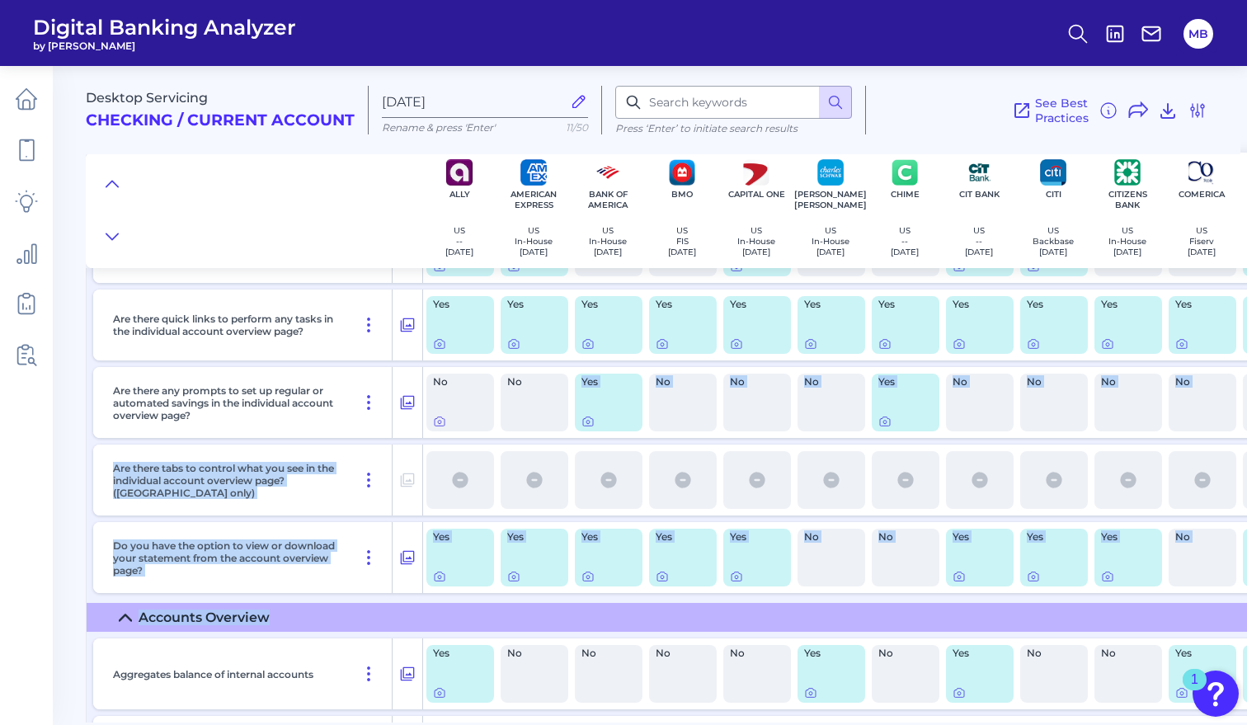
click at [72, 539] on main "Desktop Servicing Checking / Current Account Aug 21 2025 Rename & press 'Enter'…" at bounding box center [623, 362] width 1247 height 725
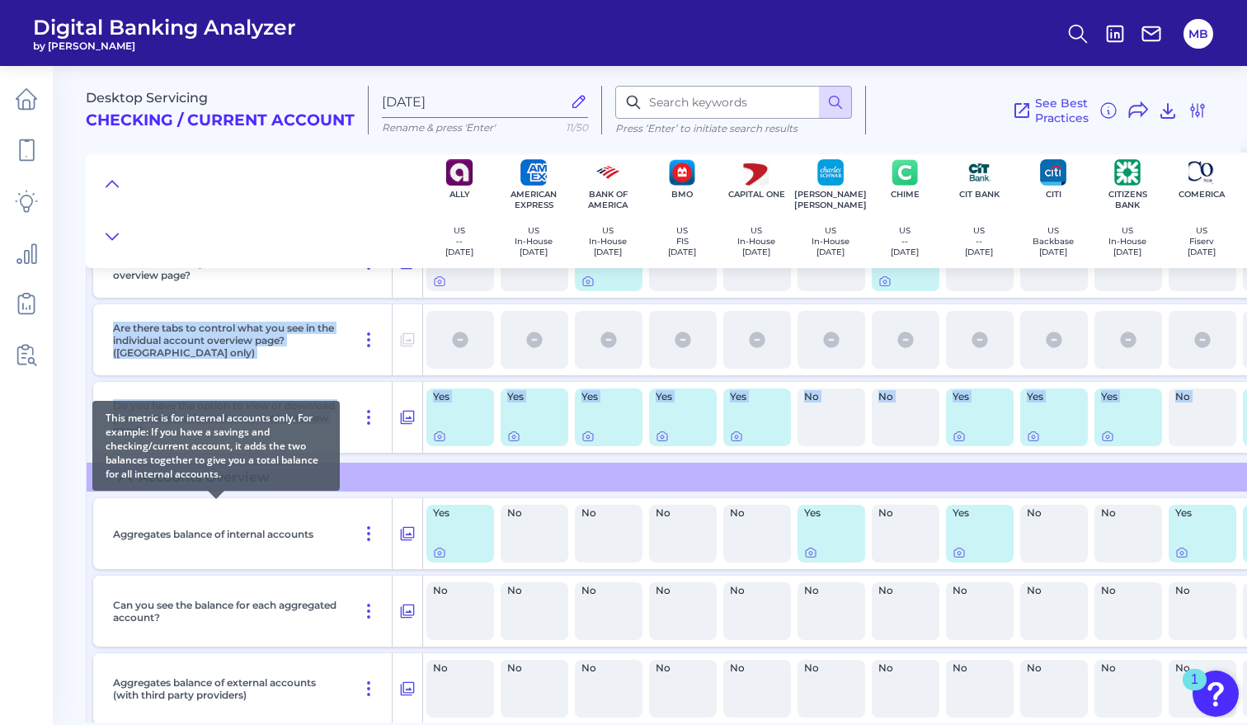
scroll to position [3333, 0]
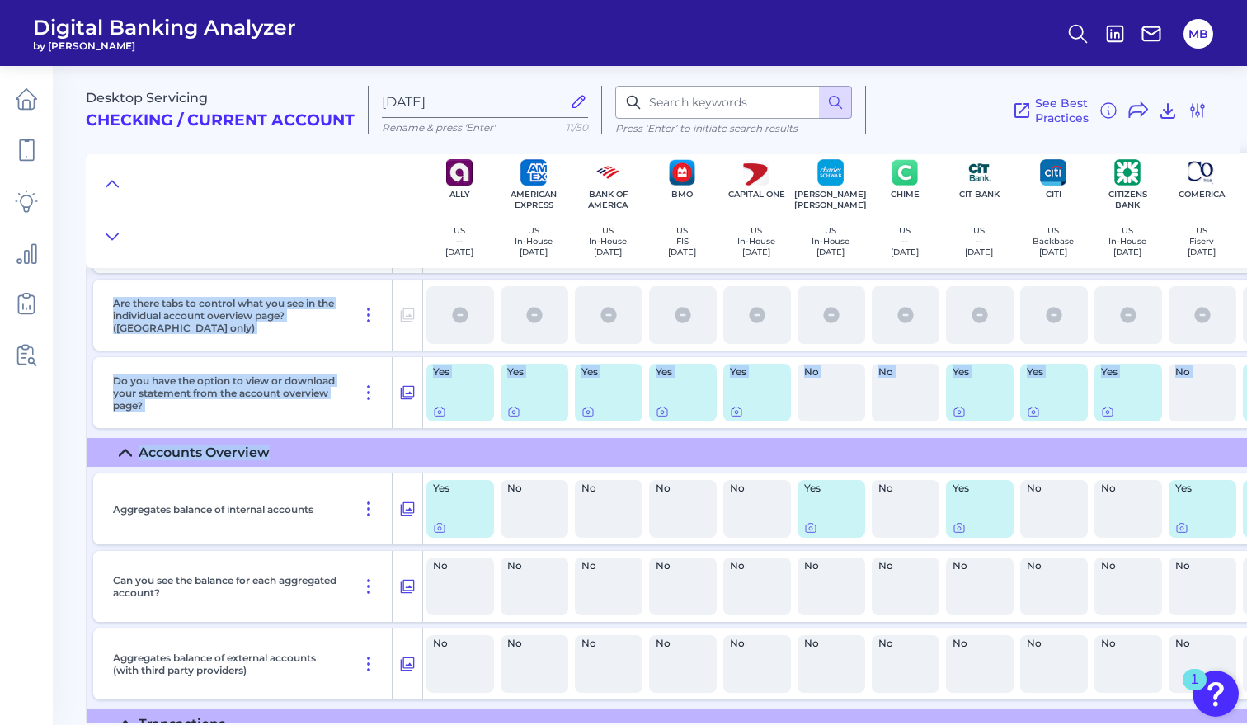
click at [93, 480] on div "Aggregates balance of internal accounts" at bounding box center [258, 508] width 330 height 71
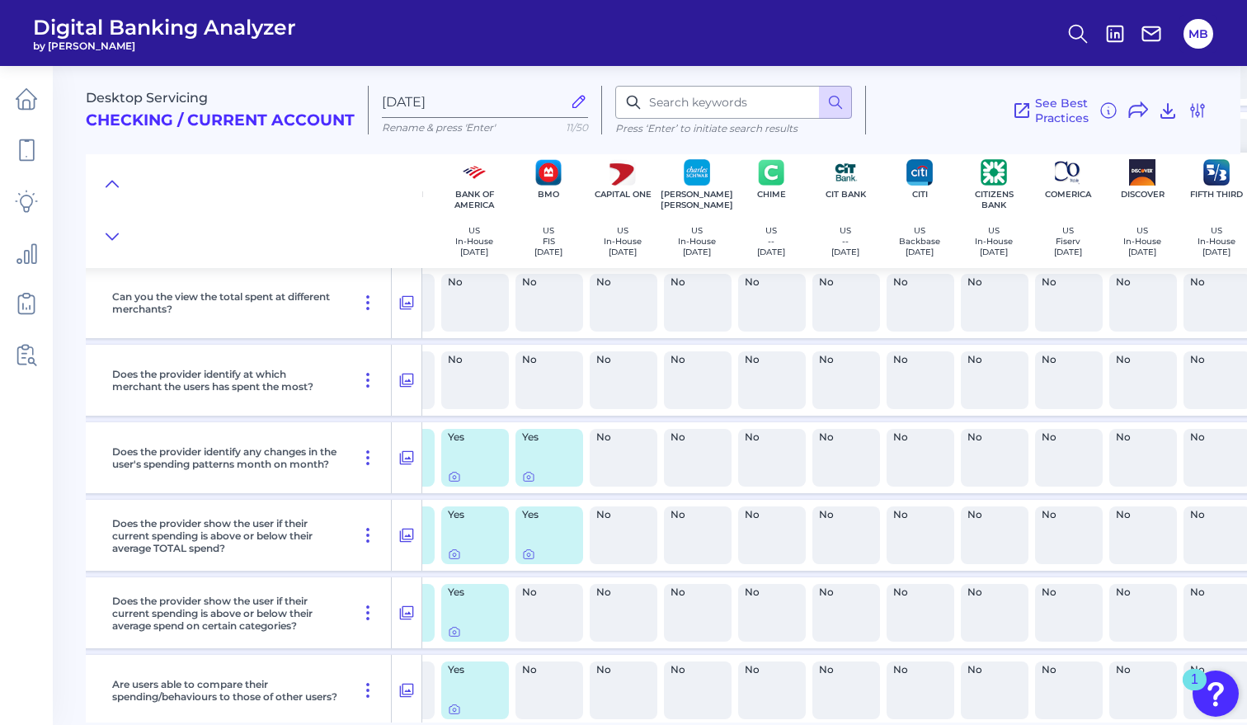
scroll to position [17026, 0]
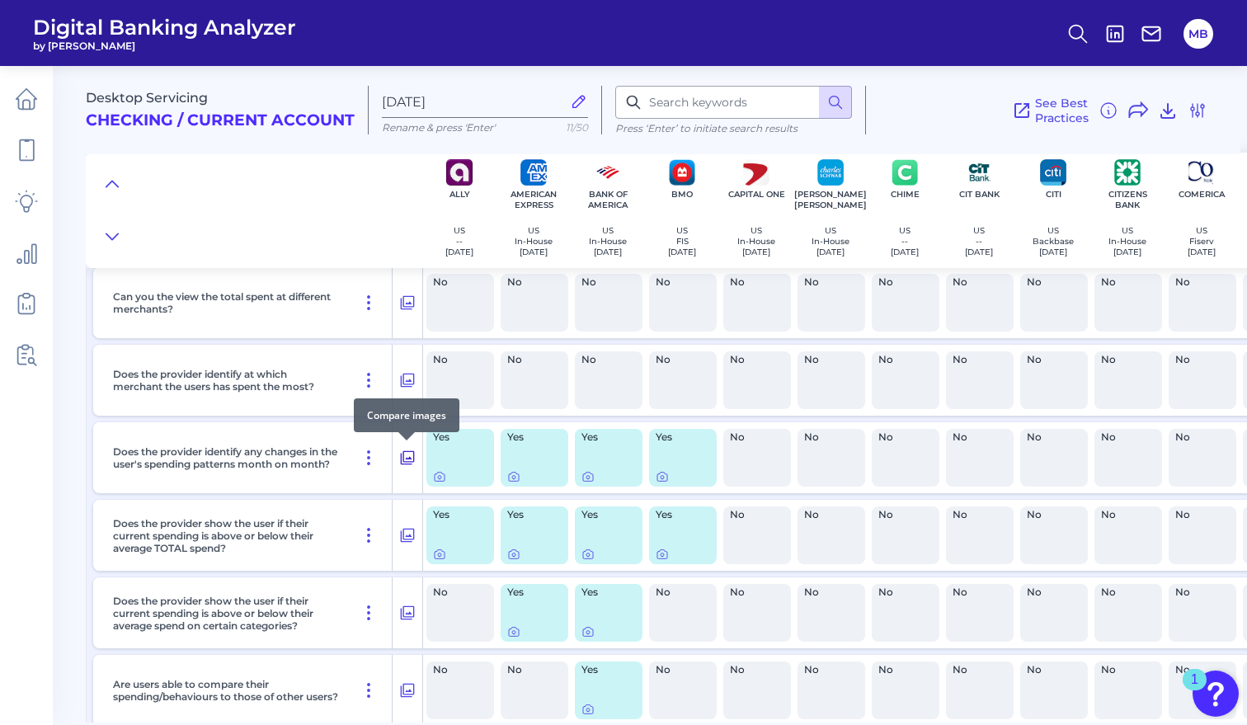
click at [410, 456] on icon at bounding box center [407, 458] width 16 height 20
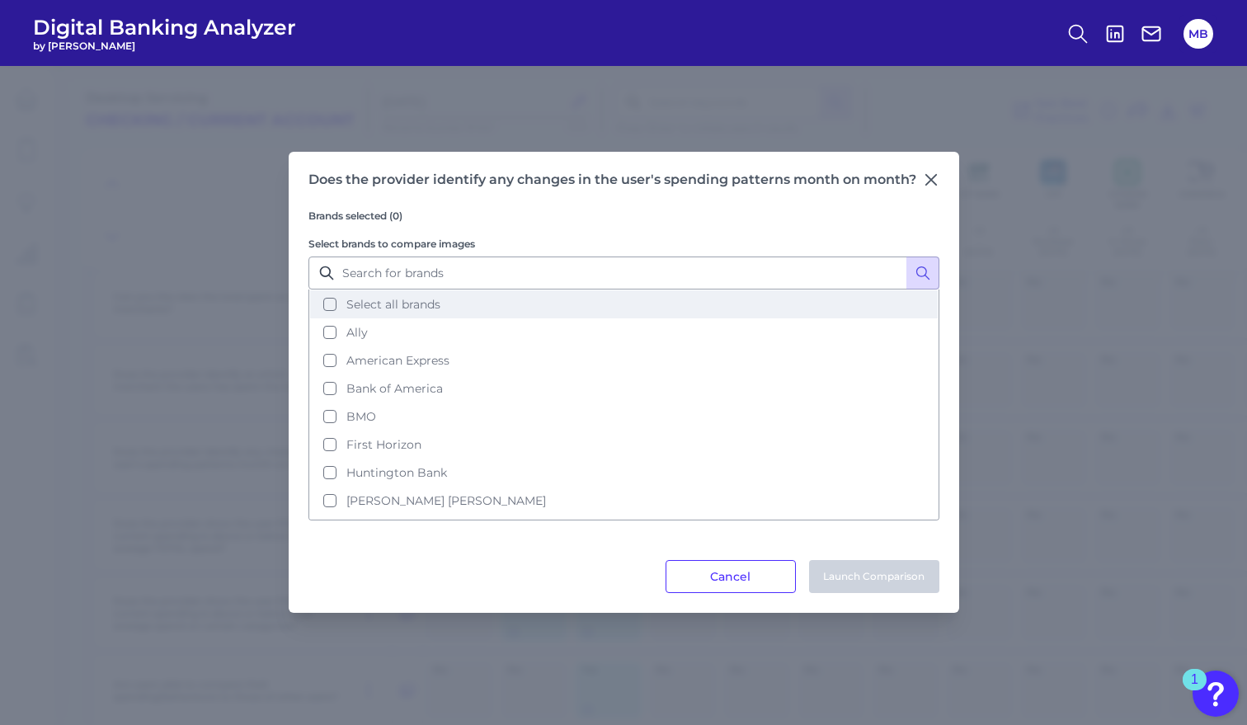
click at [334, 303] on button "Select all brands" at bounding box center [624, 304] width 628 height 28
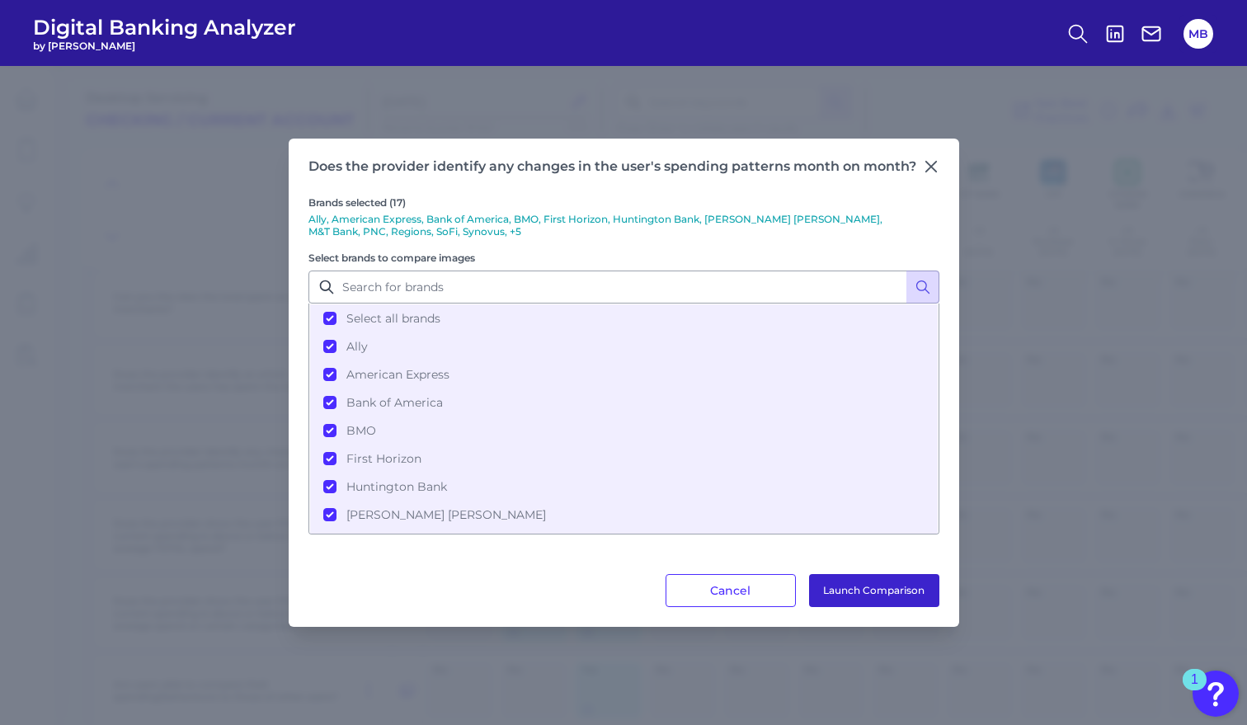
click at [865, 591] on button "Launch Comparison" at bounding box center [874, 590] width 130 height 33
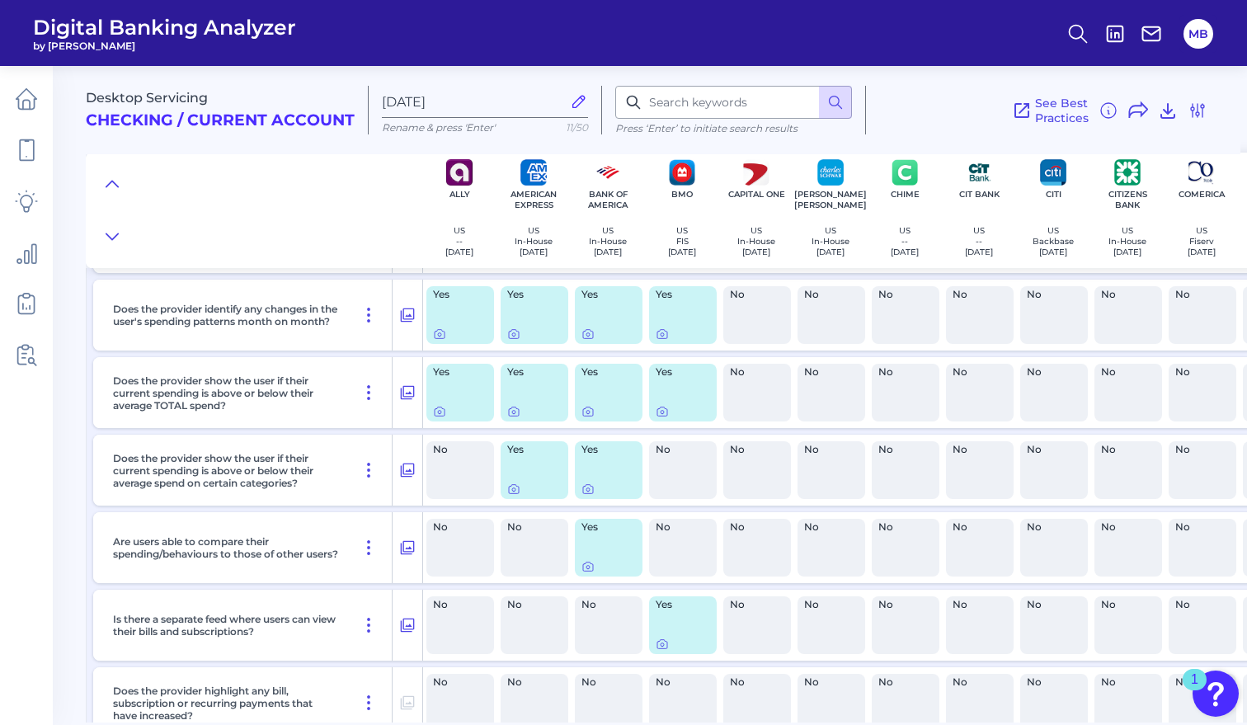
scroll to position [17191, 0]
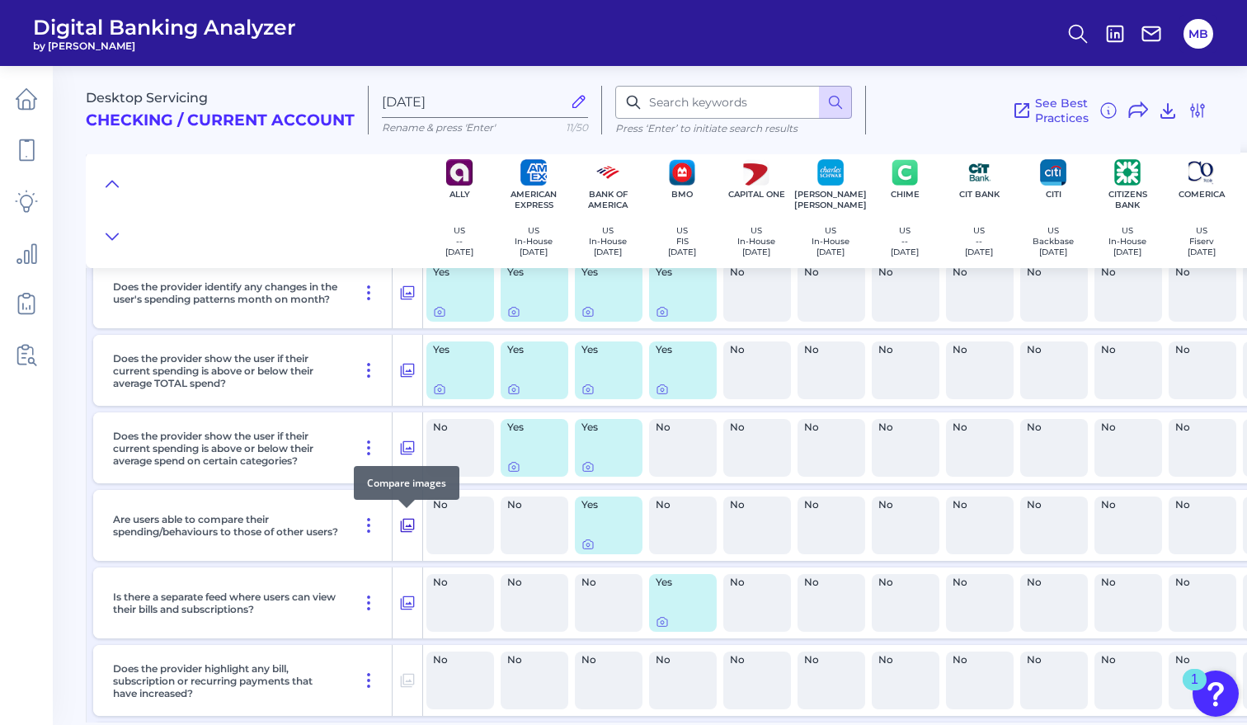
click at [407, 527] on icon at bounding box center [407, 526] width 16 height 20
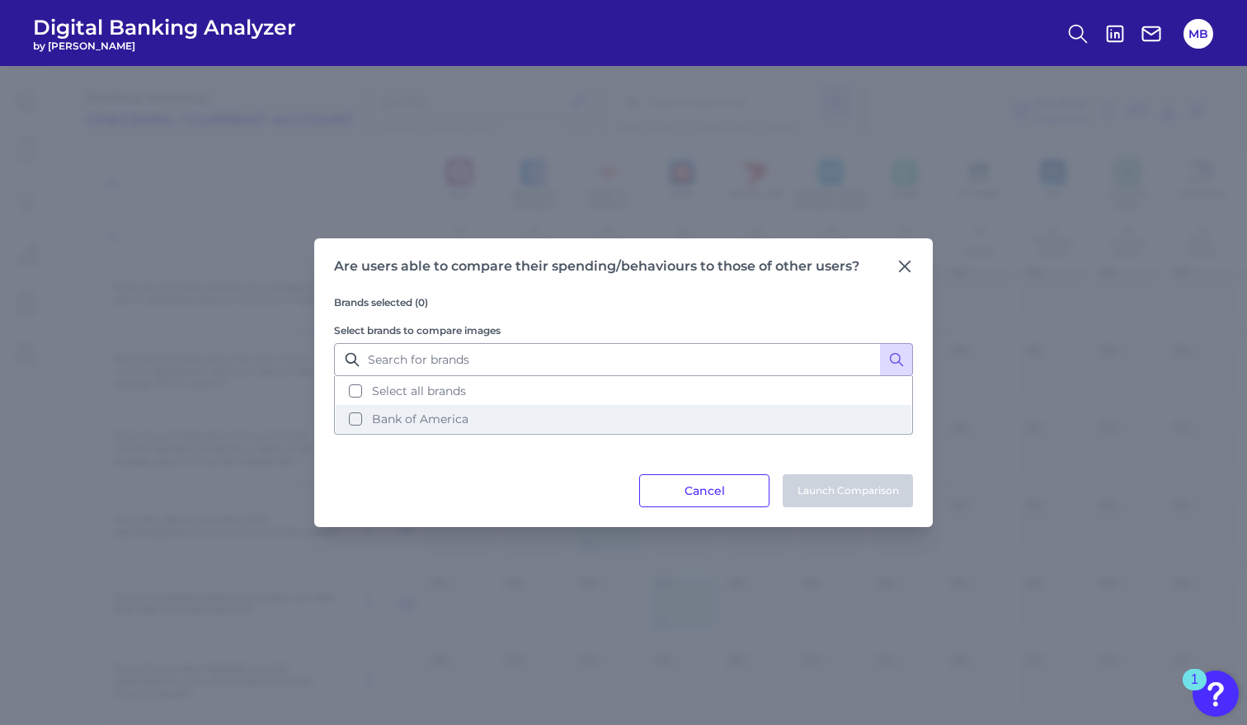
click at [361, 422] on button "Bank of America" at bounding box center [624, 419] width 576 height 28
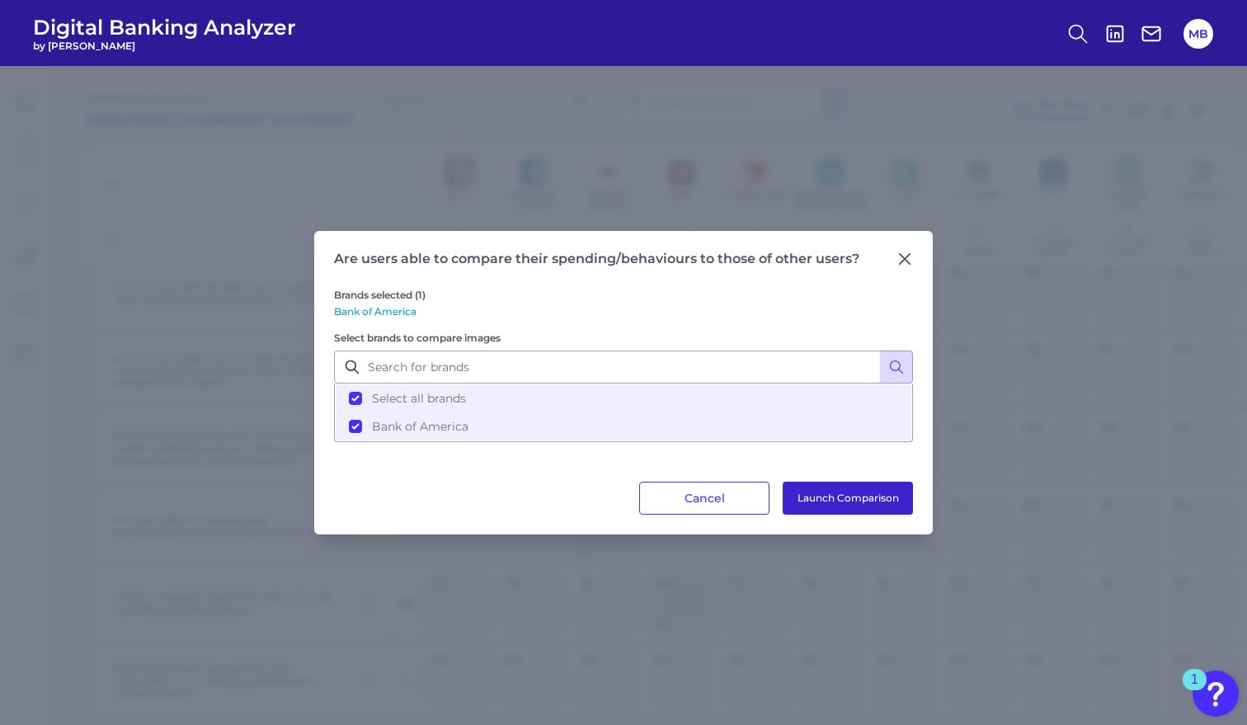
click at [865, 501] on button "Launch Comparison" at bounding box center [848, 498] width 130 height 33
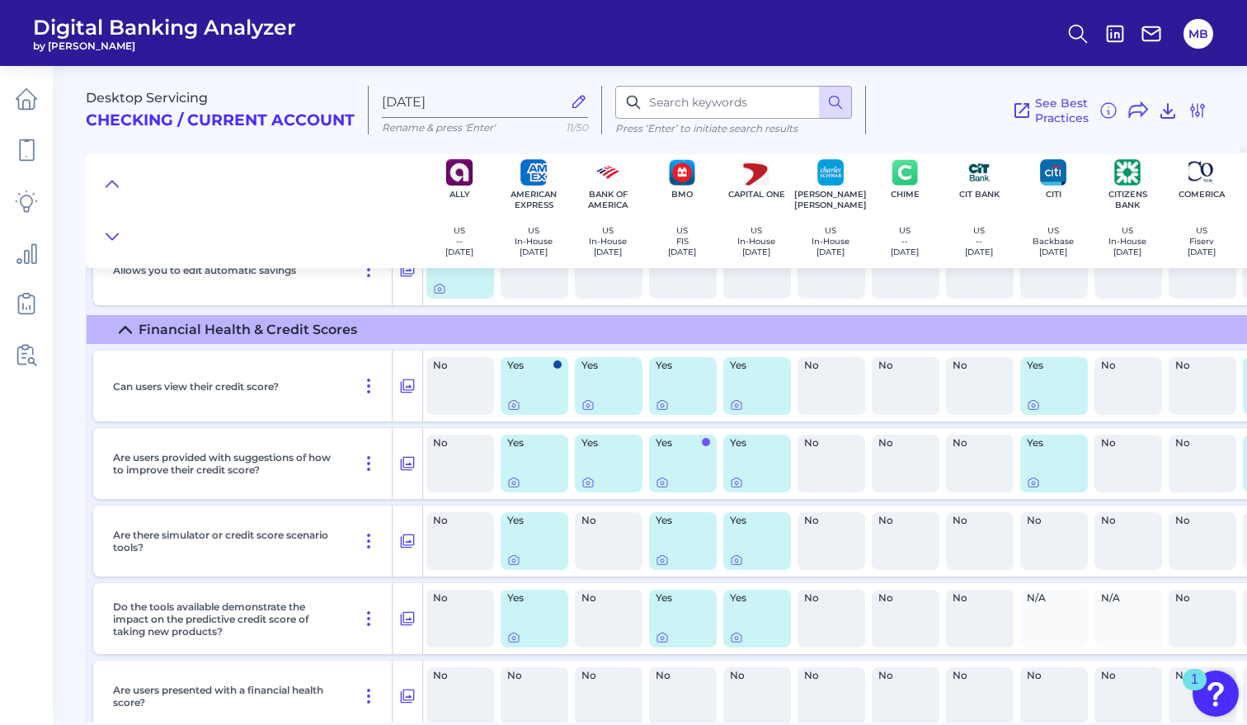
scroll to position [18841, 0]
click at [404, 543] on icon at bounding box center [407, 543] width 16 height 20
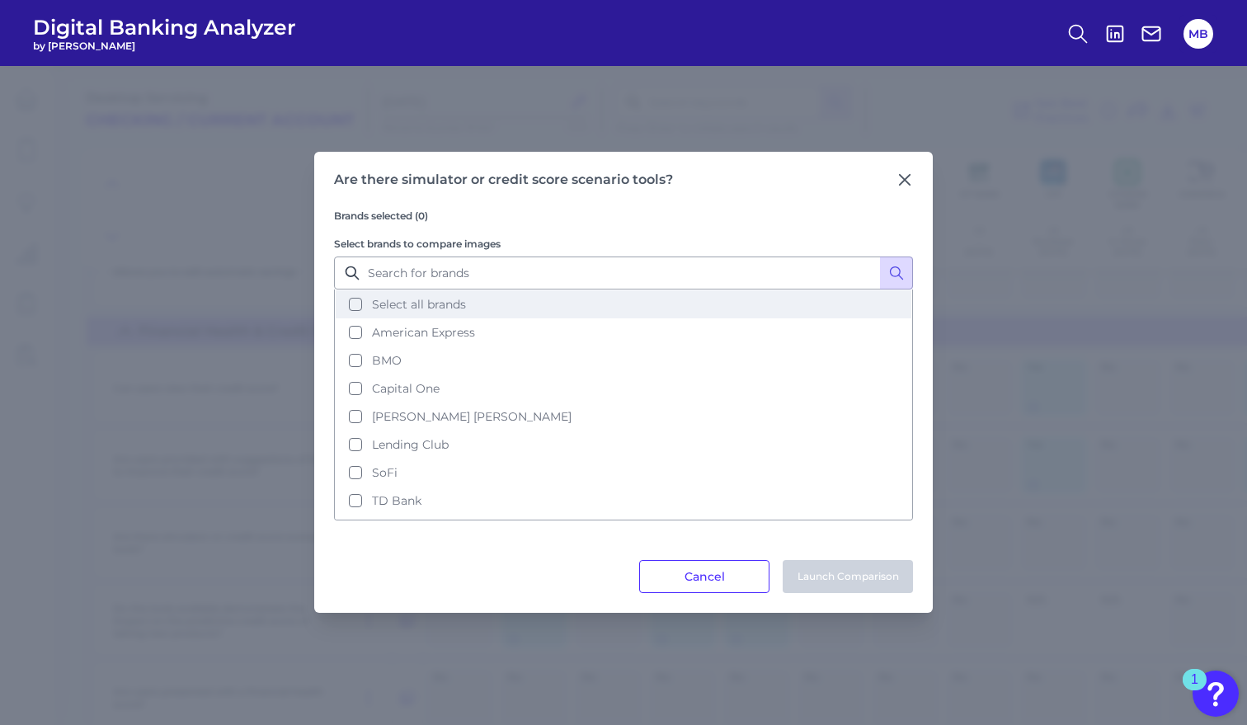
click at [355, 304] on button "Select all brands" at bounding box center [624, 304] width 576 height 28
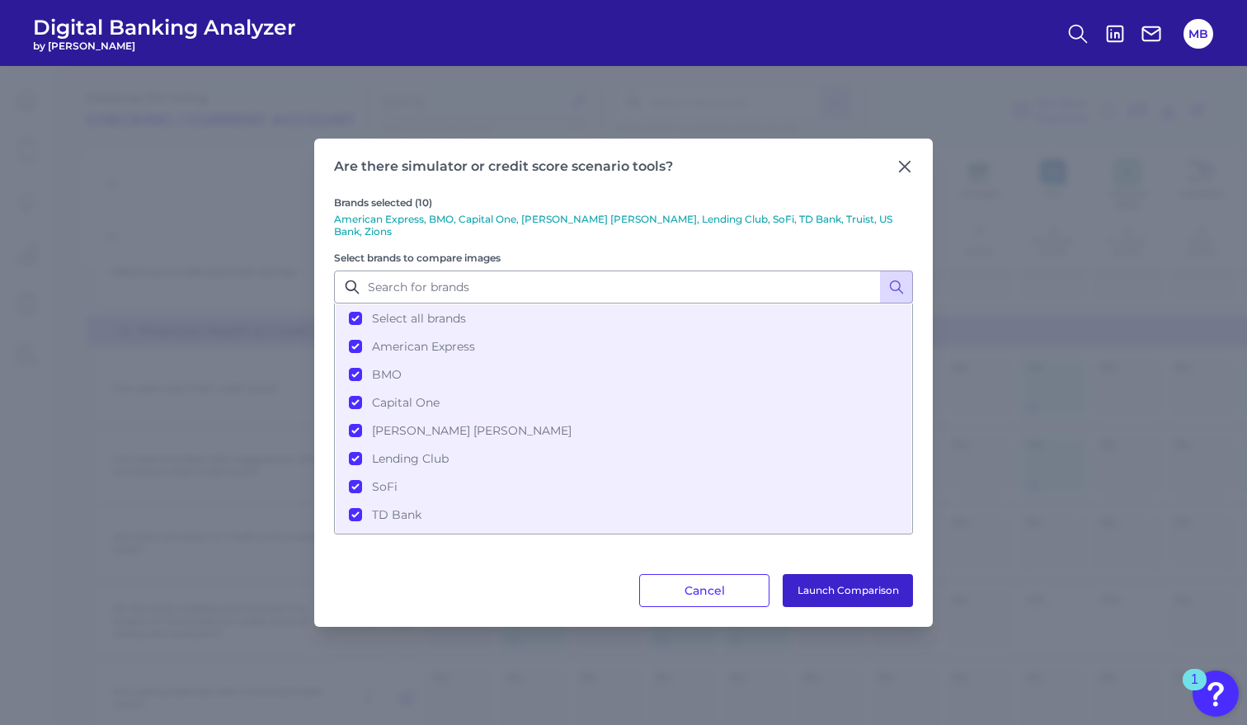
click at [861, 586] on button "Launch Comparison" at bounding box center [848, 590] width 130 height 33
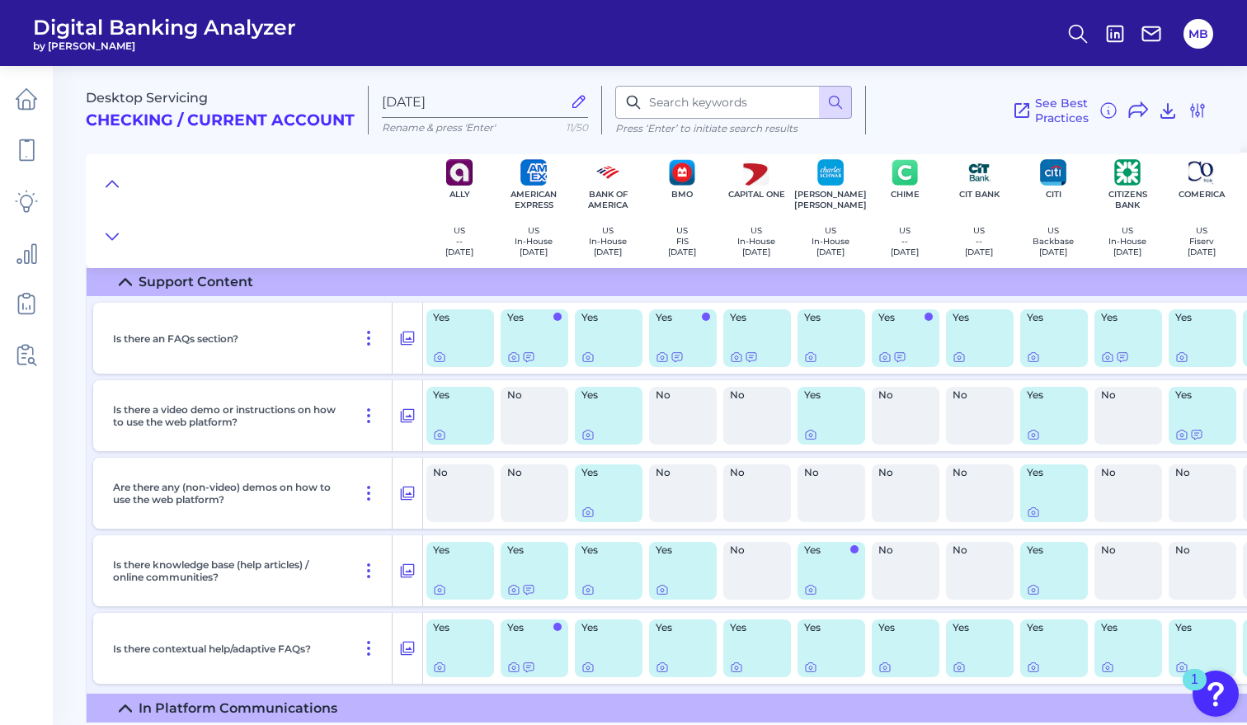
scroll to position [23295, 0]
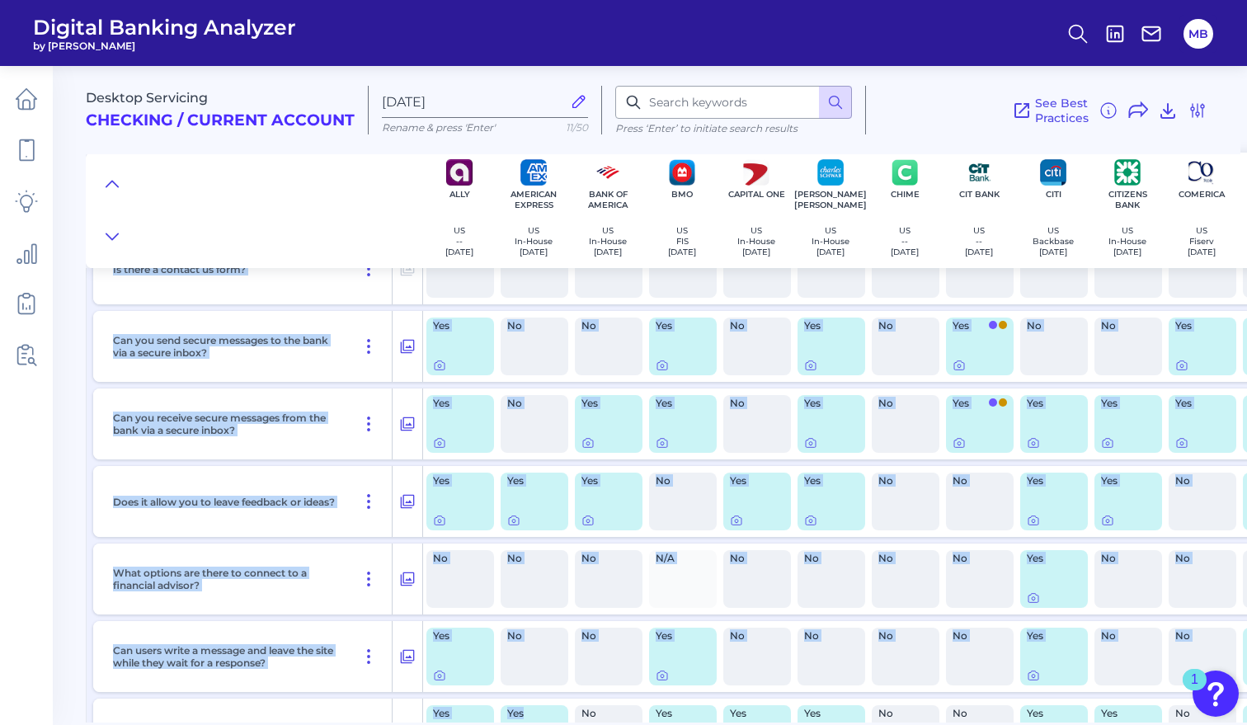
drag, startPoint x: 514, startPoint y: 715, endPoint x: 574, endPoint y: 712, distance: 60.3
click at [572, 719] on div "Desktop Servicing Checking / Current Account Aug 21 2025 Rename & press 'Enter'…" at bounding box center [666, 388] width 1161 height 669
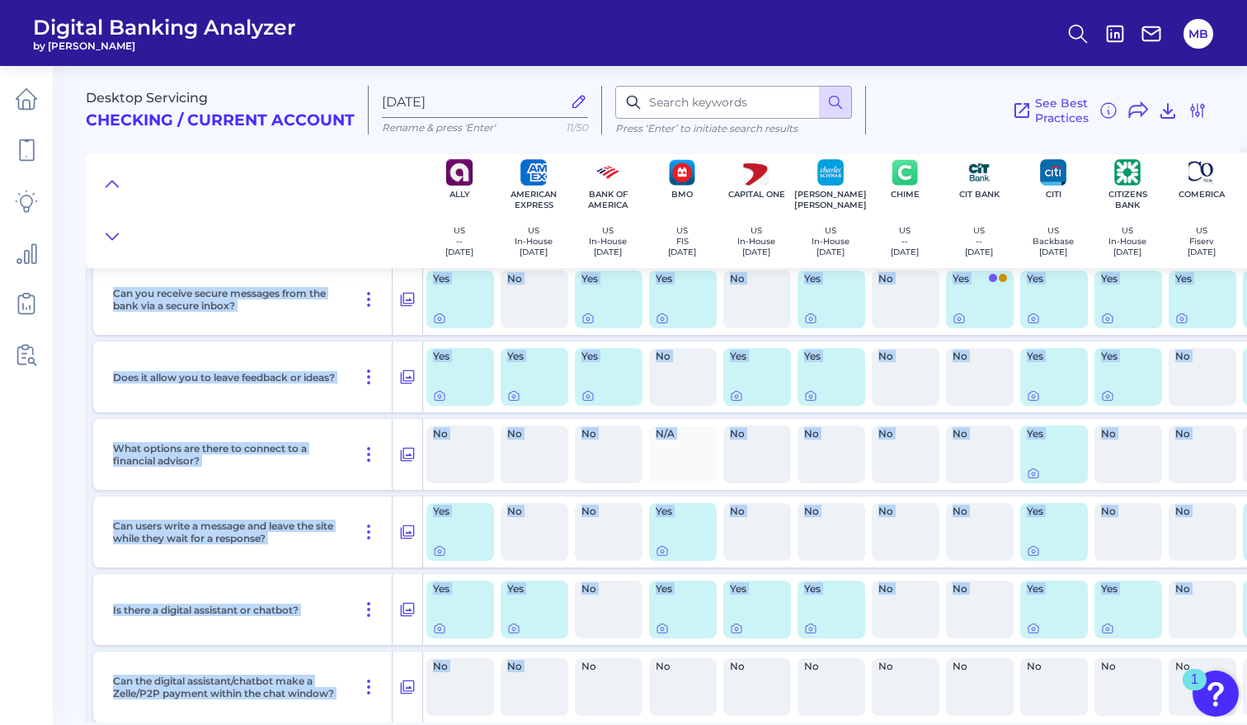
scroll to position [23572, 0]
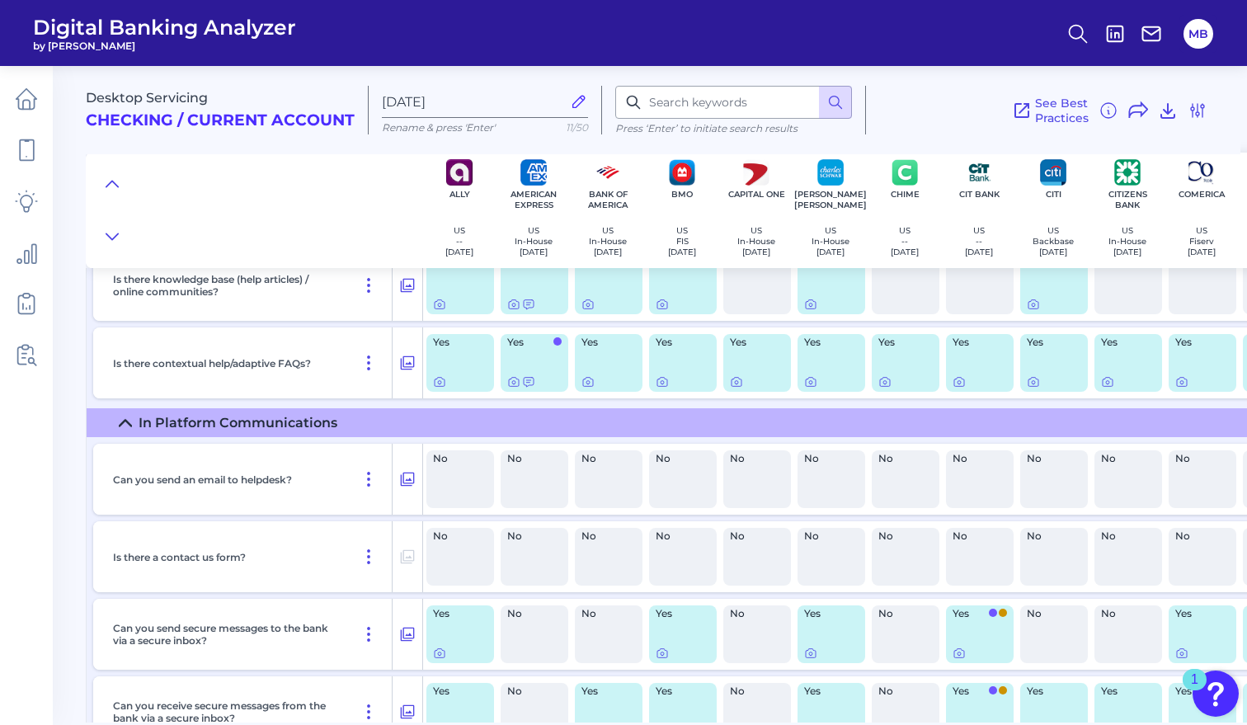
click at [42, 445] on nav at bounding box center [26, 395] width 53 height 659
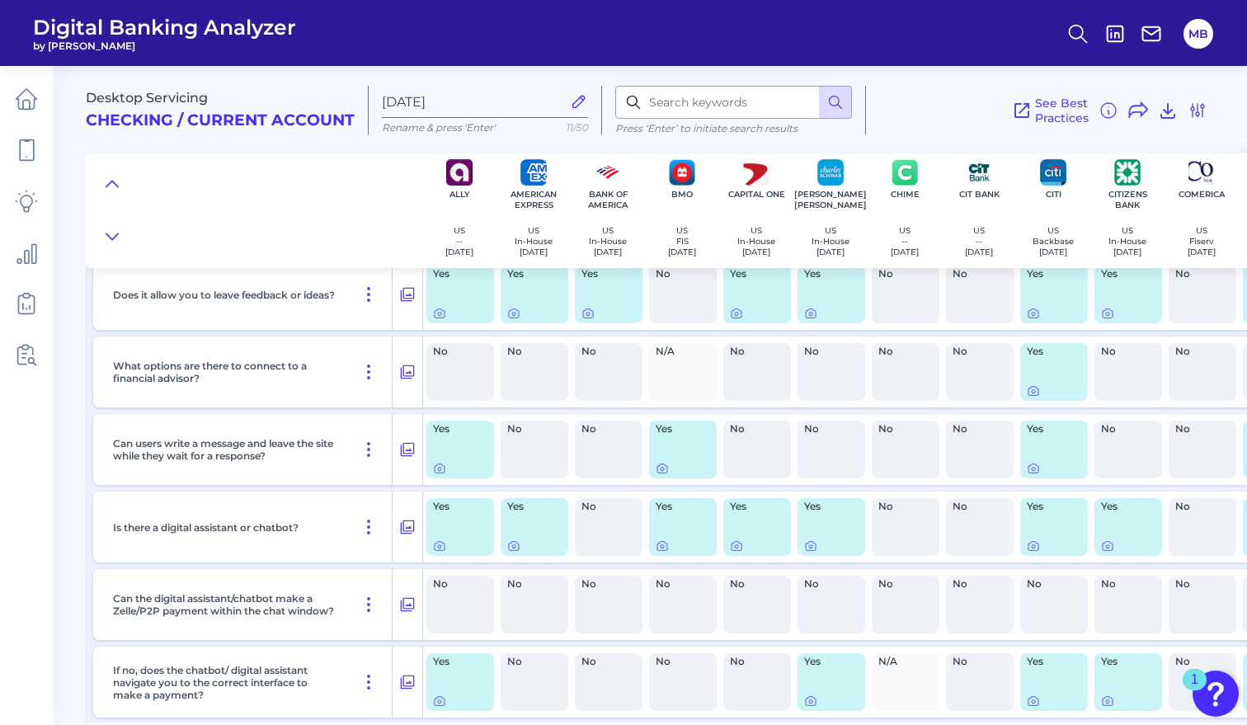
scroll to position [24149, 0]
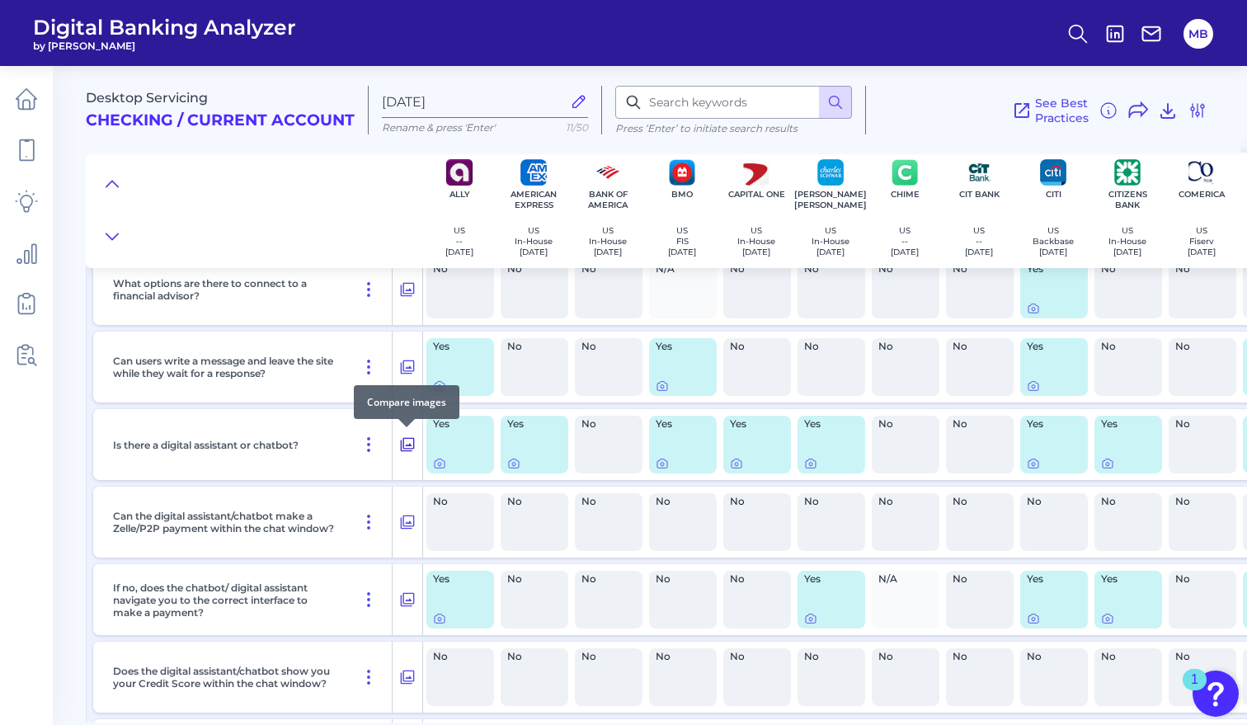
click at [407, 445] on icon at bounding box center [408, 445] width 14 height 14
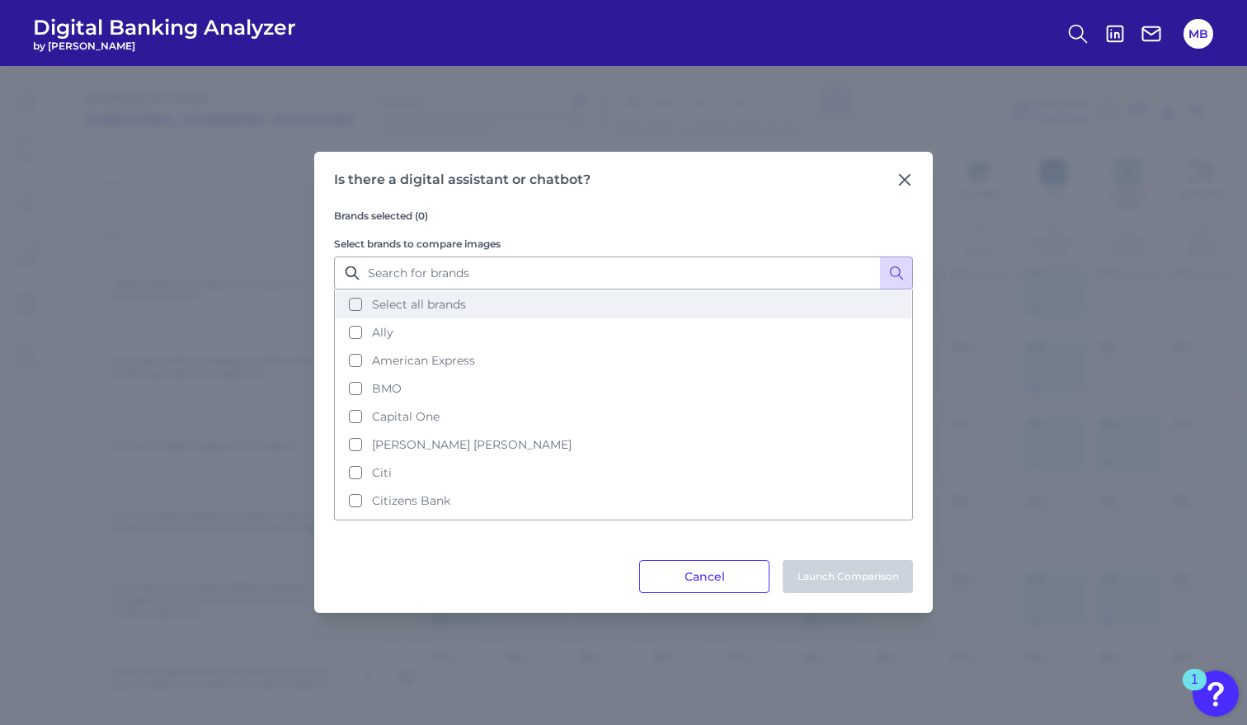
click at [352, 301] on button "Select all brands" at bounding box center [624, 304] width 576 height 28
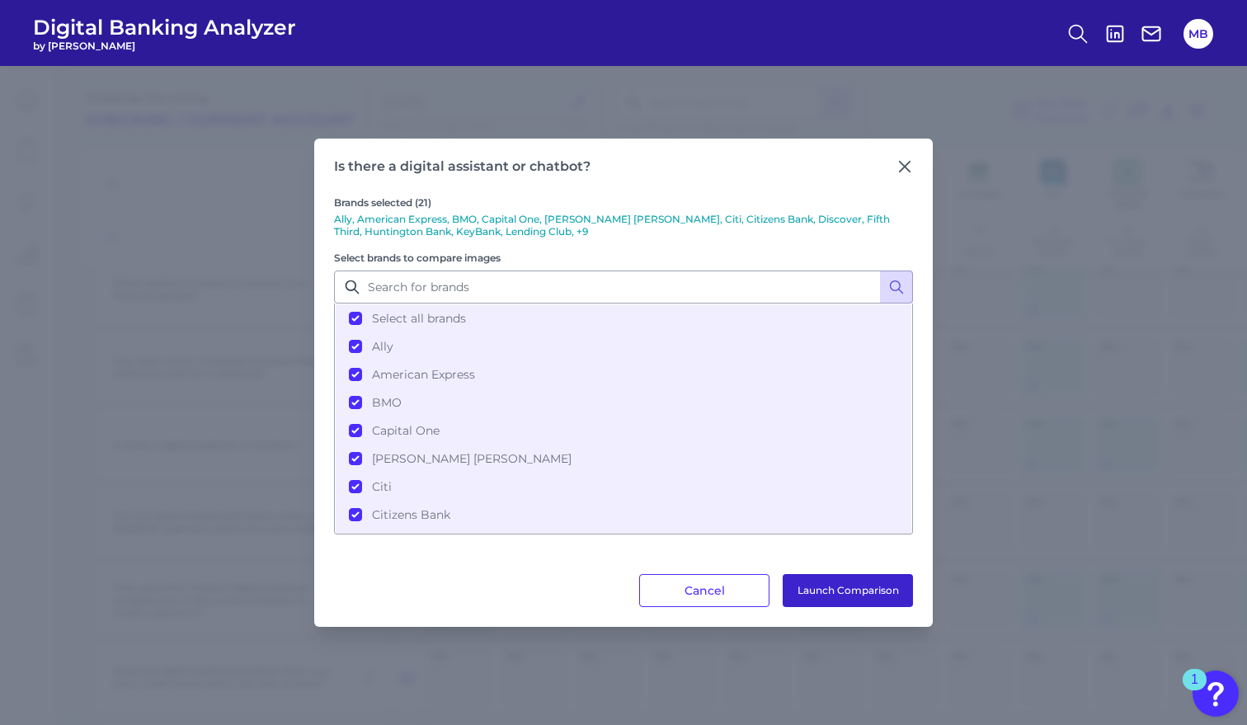
click at [841, 582] on button "Launch Comparison" at bounding box center [848, 590] width 130 height 33
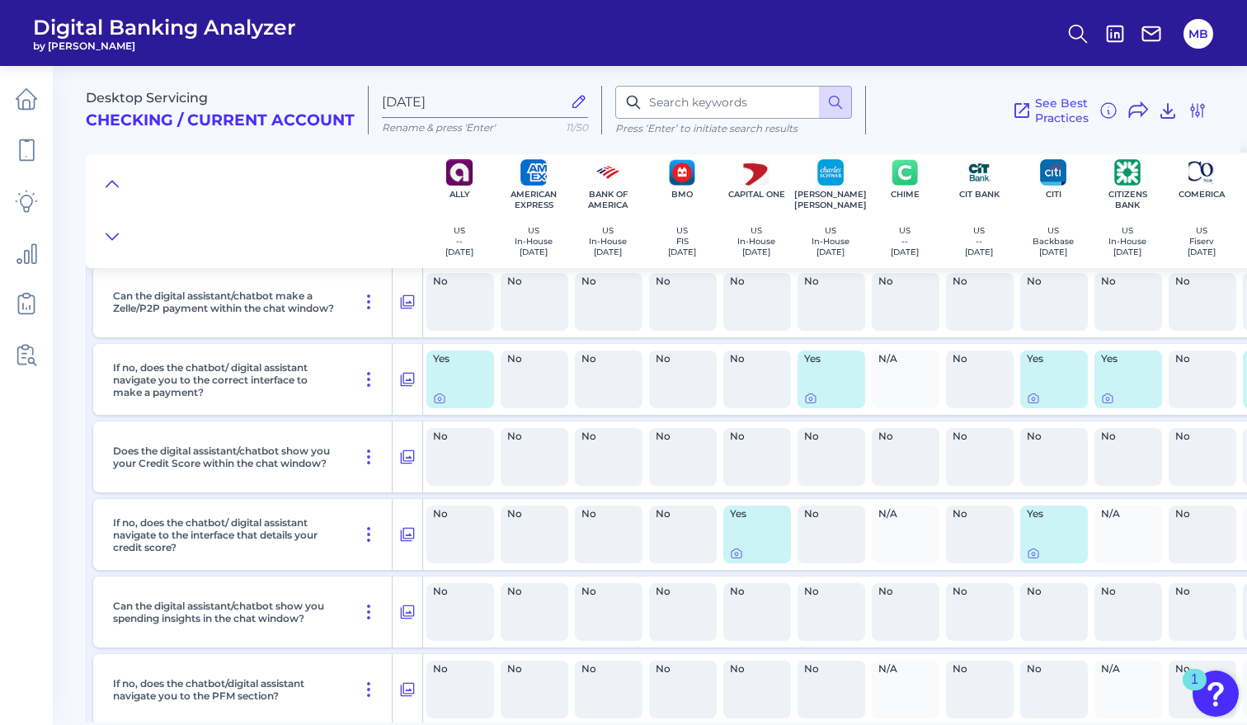
scroll to position [24397, 0]
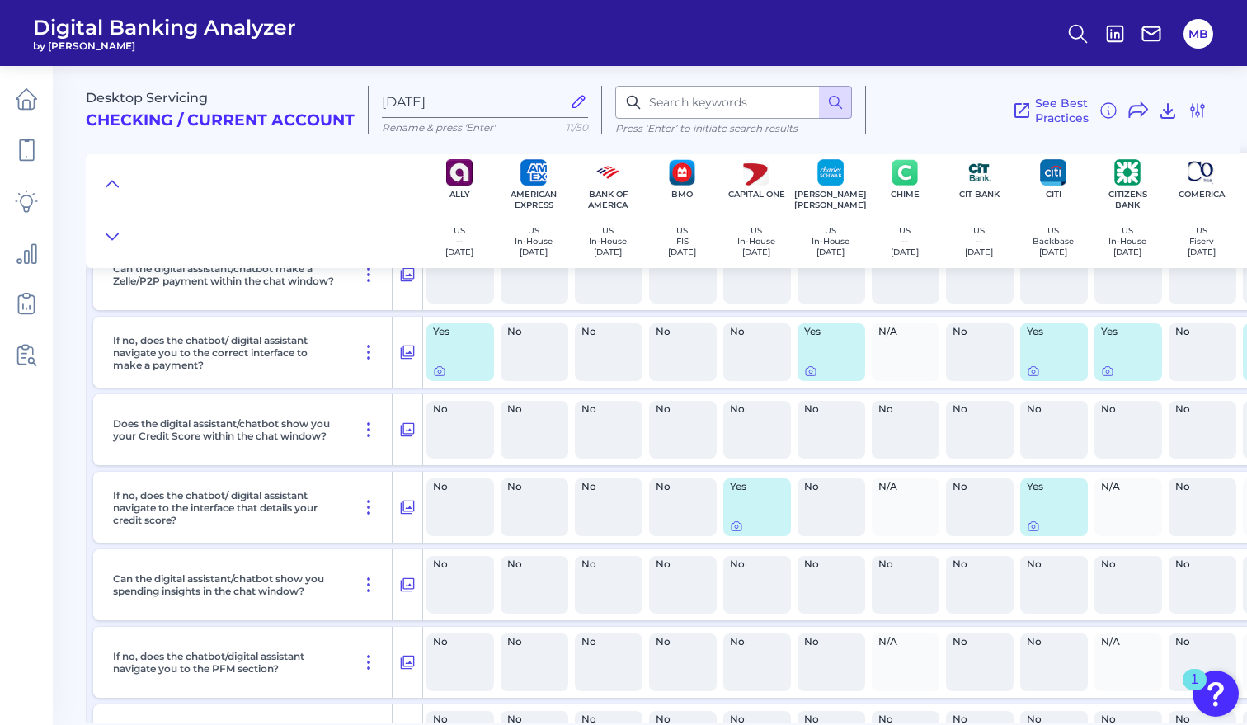
click at [60, 417] on main "Desktop Servicing Checking / Current Account Aug 21 2025 Rename & press 'Enter'…" at bounding box center [623, 362] width 1247 height 725
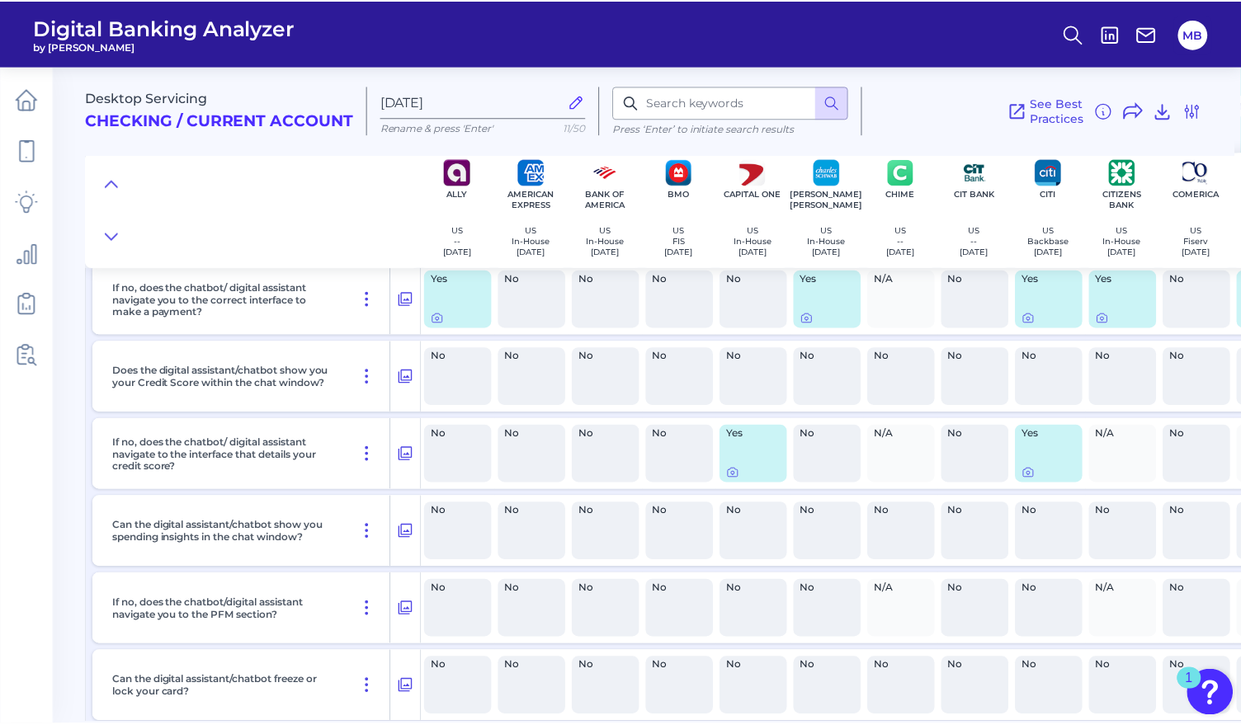
scroll to position [23641, 0]
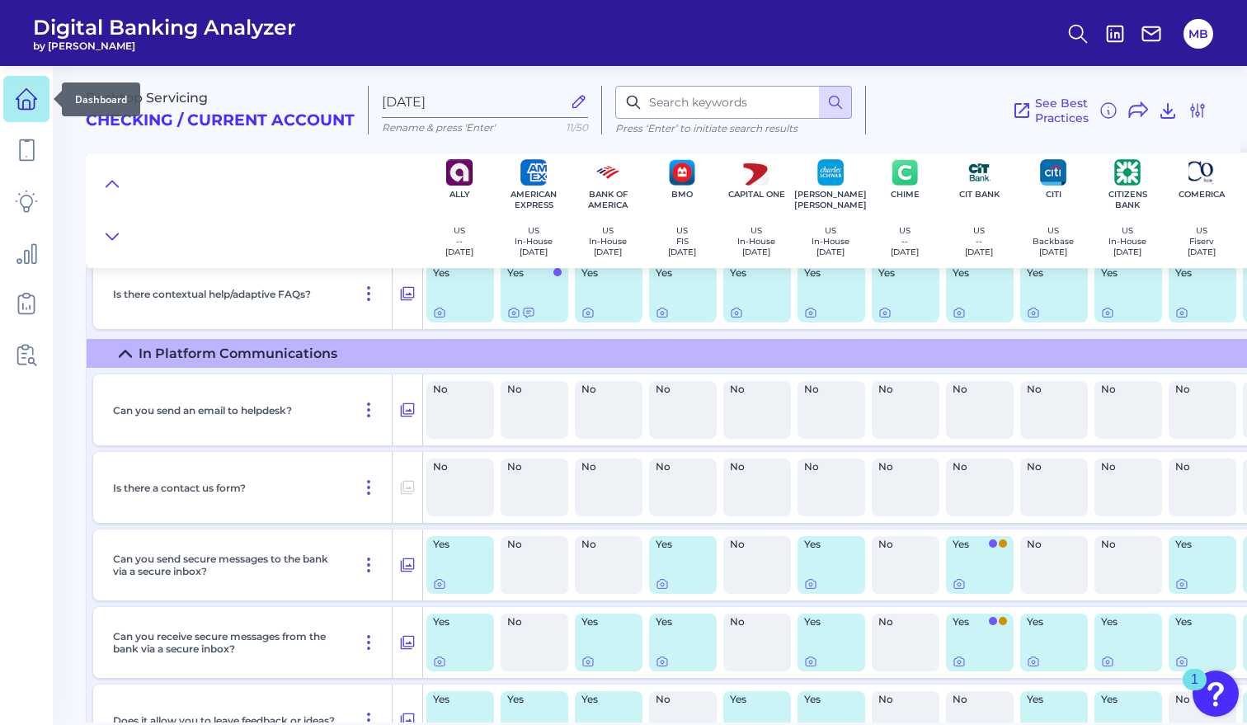
click at [24, 98] on icon at bounding box center [26, 98] width 23 height 23
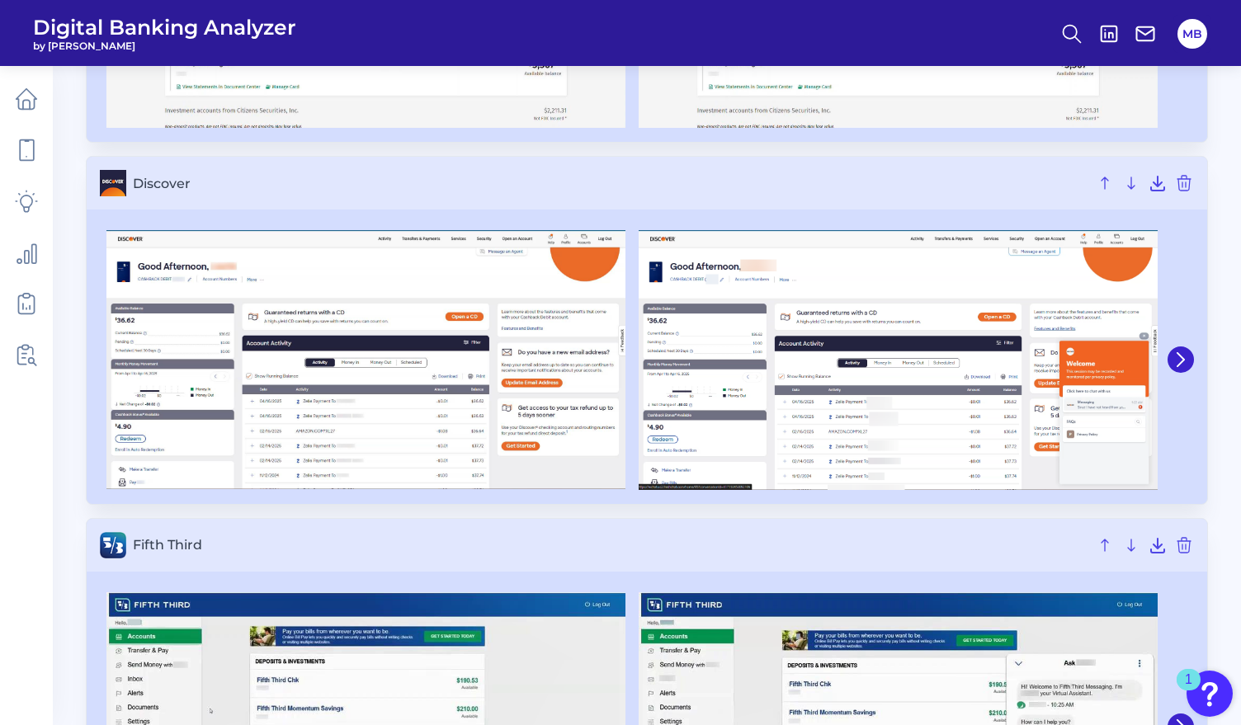
scroll to position [2722, 0]
